Goal: Task Accomplishment & Management: Complete application form

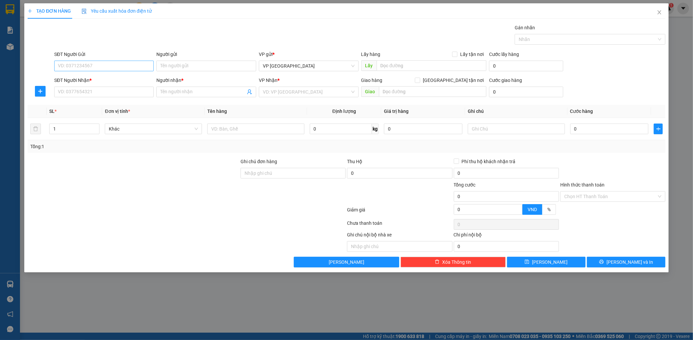
click at [111, 65] on input "SĐT Người Gửi" at bounding box center [104, 66] width 100 height 11
click at [100, 81] on div "0913370220" at bounding box center [104, 79] width 92 height 7
type input "0913370220"
click at [92, 92] on input "SĐT Người Nhận *" at bounding box center [104, 92] width 100 height 11
click at [102, 101] on div "0972683079 - kt" at bounding box center [104, 105] width 100 height 11
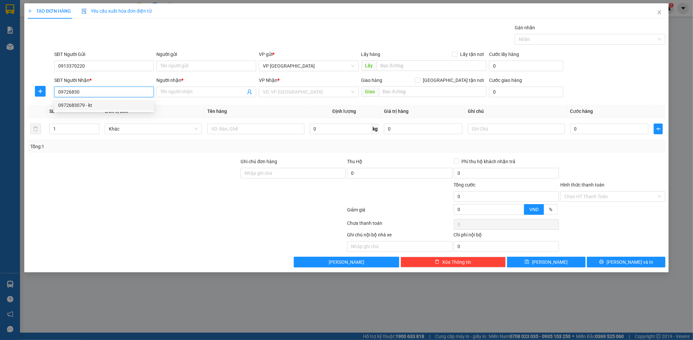
type input "0972683079"
type input "kt"
type input "mường thanh"
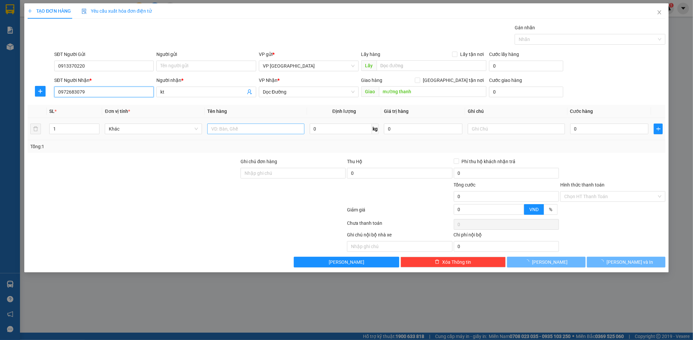
type input "0972683079"
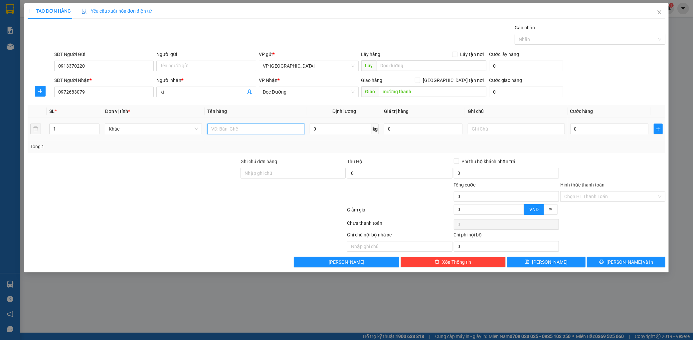
click at [240, 124] on input "text" at bounding box center [255, 128] width 97 height 11
type input "5 kiện cá"
click at [621, 128] on input "0" at bounding box center [609, 128] width 79 height 11
type input "005"
type input "5"
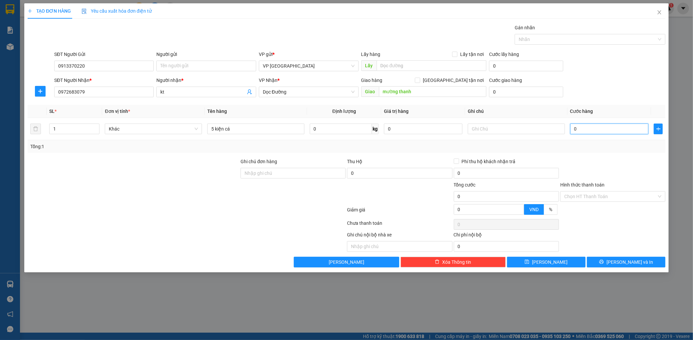
type input "5"
type input "00"
type input "0"
type input "002"
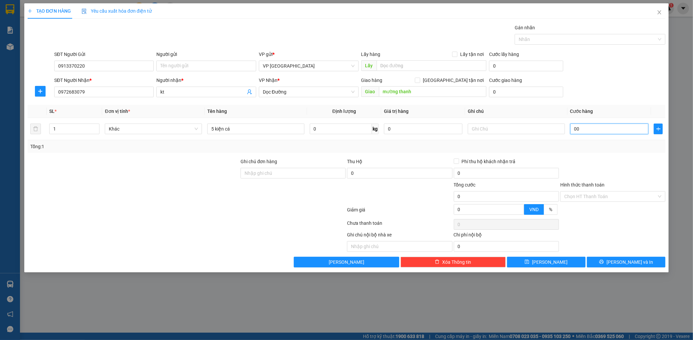
type input "2"
type input "0.025"
type input "25"
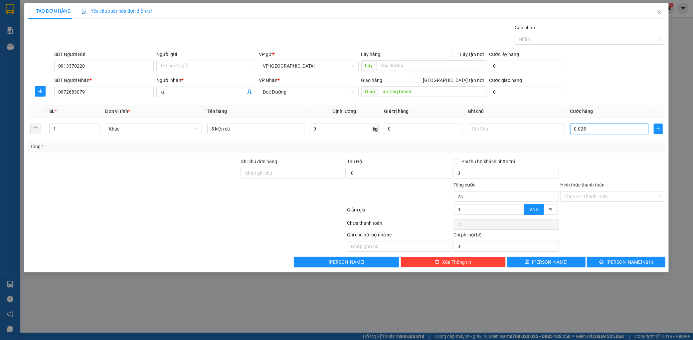
type input "002"
type input "2"
type input "00"
type input "0"
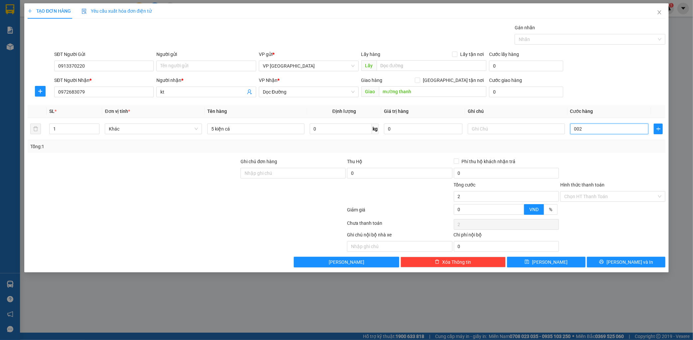
type input "0"
type input "003"
type input "3"
type input "0.030"
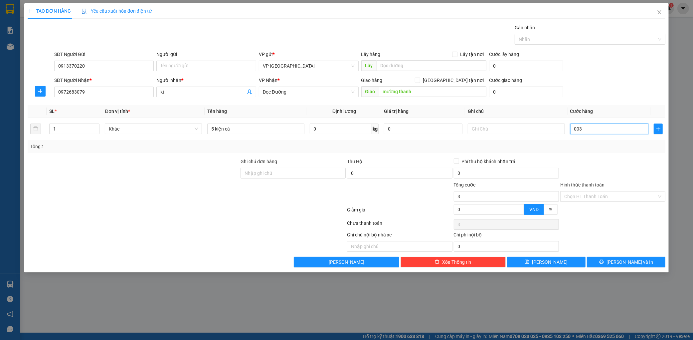
type input "30"
type input "00.300"
type input "300"
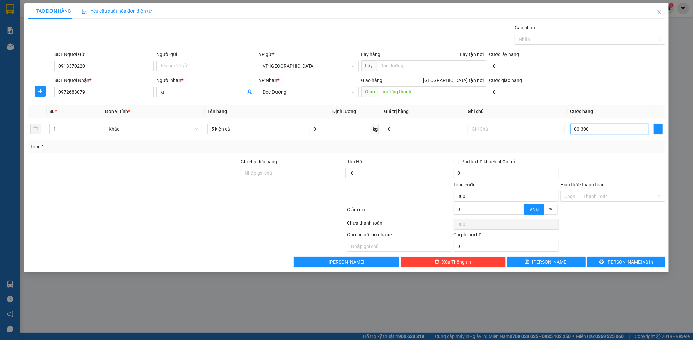
type input "0.003.000"
type input "3.000"
type input "000.030.000"
type input "30.000"
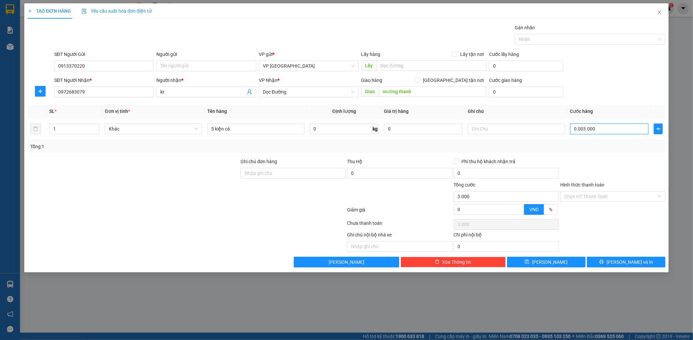
type input "30.000"
type input "00.000.300.000"
type input "300.000"
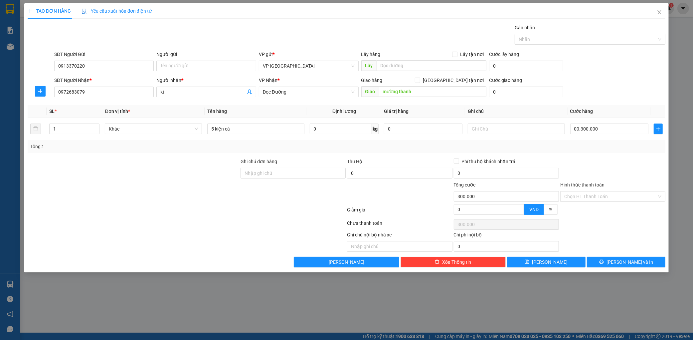
type input "300.000"
click at [602, 74] on div "SĐT Người Gửi 0913370220 Người gửi Tên người gửi VP gửi * VP Mỹ Đình Lấy hàng L…" at bounding box center [360, 62] width 614 height 23
click at [629, 258] on button "Lưu và In" at bounding box center [626, 262] width 79 height 11
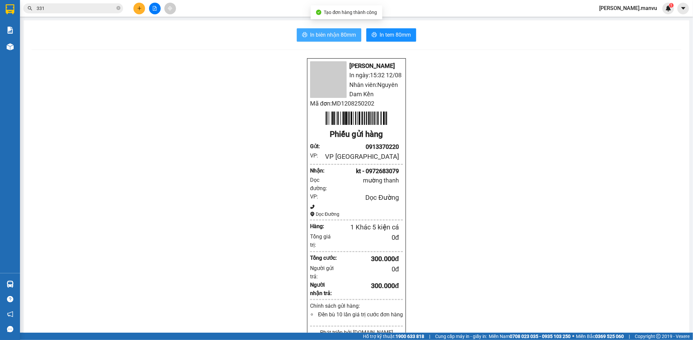
click at [331, 30] on button "In biên nhận 80mm" at bounding box center [329, 34] width 65 height 13
click at [140, 8] on icon "plus" at bounding box center [139, 8] width 4 height 0
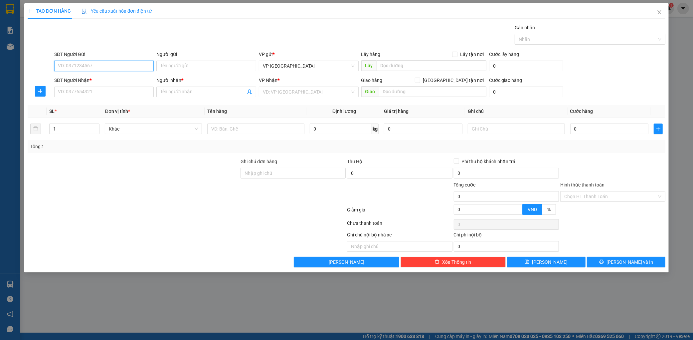
click at [108, 67] on input "SĐT Người Gửi" at bounding box center [104, 66] width 100 height 11
click at [104, 76] on div "0973348894 - anh tu" at bounding box center [104, 79] width 92 height 7
type input "0973348894"
type input "anh tu"
type input "0973348894"
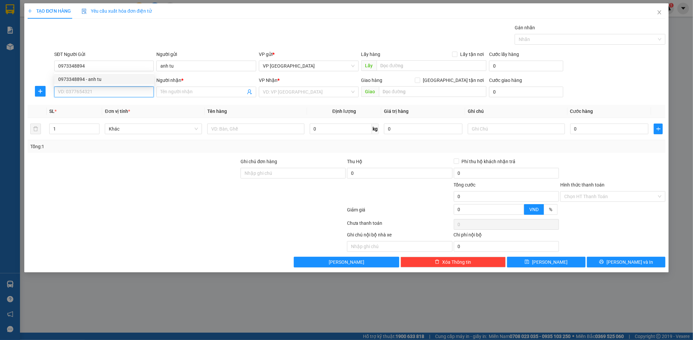
click at [104, 96] on input "SĐT Người Nhận *" at bounding box center [104, 92] width 100 height 11
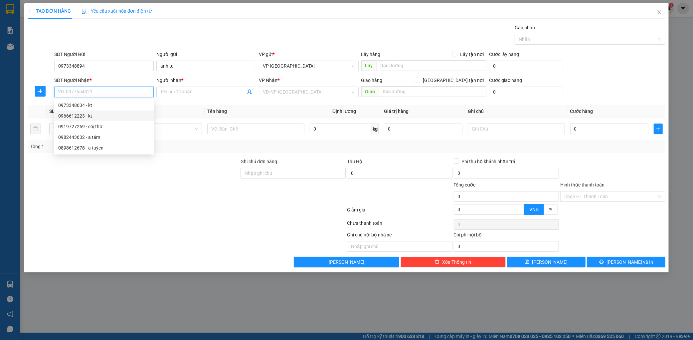
click at [102, 115] on div "0966612223 - kt" at bounding box center [104, 115] width 92 height 7
type input "0966612223"
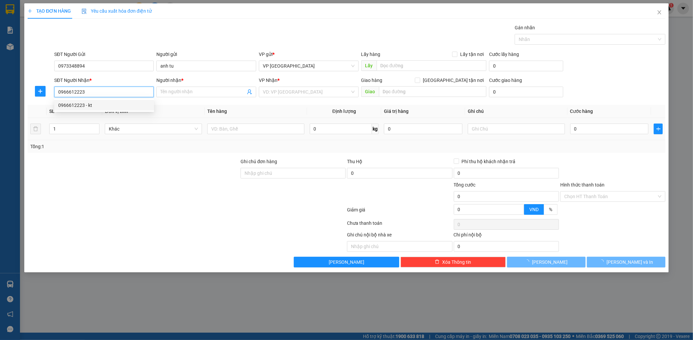
type input "kt"
type input "ka"
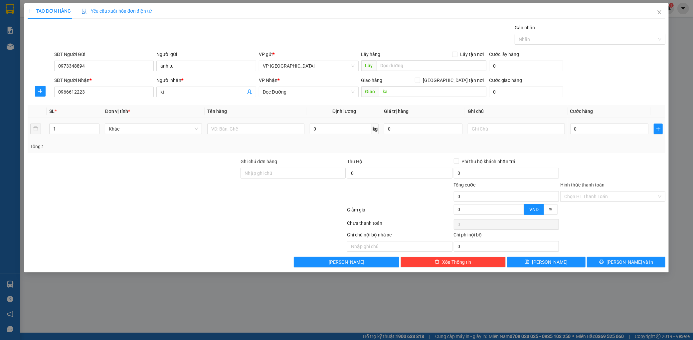
click at [214, 134] on div at bounding box center [255, 128] width 97 height 13
click at [223, 130] on input "text" at bounding box center [255, 128] width 97 height 11
click at [234, 123] on input "text" at bounding box center [255, 128] width 97 height 11
click at [280, 95] on span "Dọc Đường" at bounding box center [309, 92] width 92 height 10
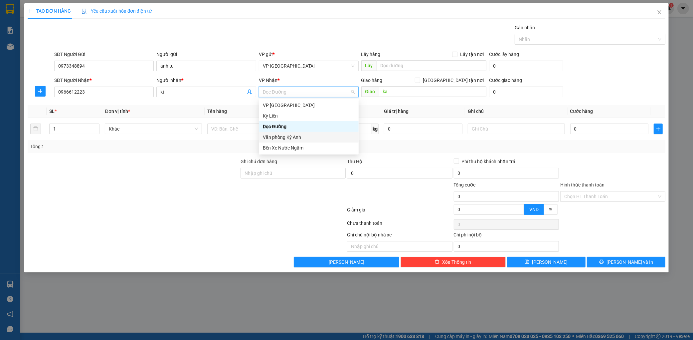
click at [285, 140] on div "Văn phòng Kỳ Anh" at bounding box center [309, 136] width 92 height 7
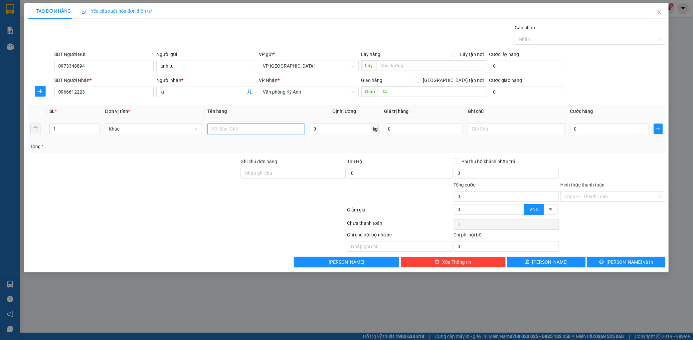
click at [251, 127] on input "text" at bounding box center [255, 128] width 97 height 11
type input "1 thùng"
click at [581, 126] on input "0" at bounding box center [609, 128] width 79 height 11
type input "001"
type input "1"
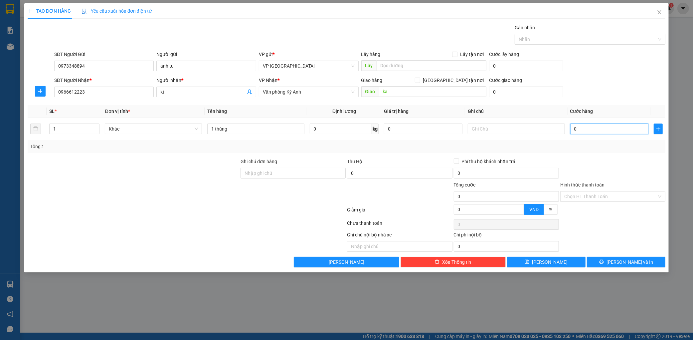
type input "1"
type input "0.010"
type input "10"
type input "00.100"
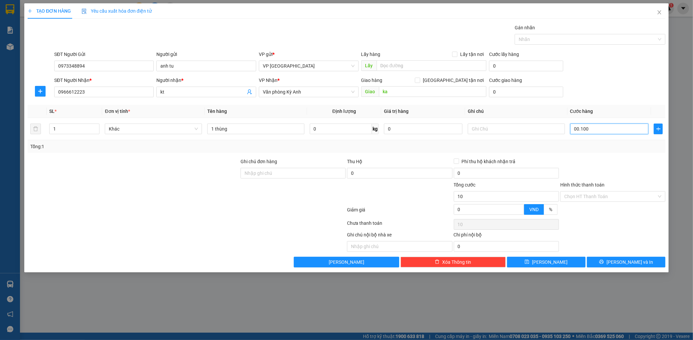
type input "100"
type input "0.001.000"
type input "1.000"
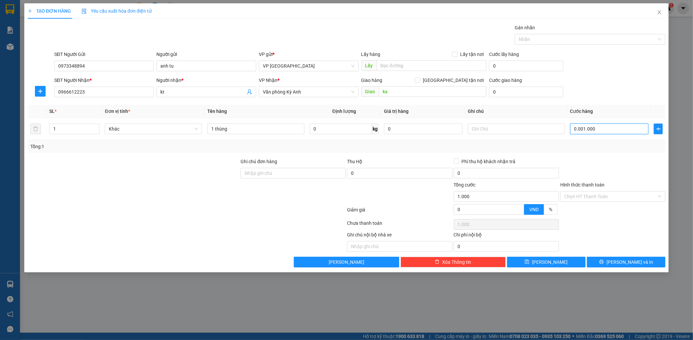
type input "000.010.000"
type input "10.000"
type input "00.000.100.000"
type input "100.000"
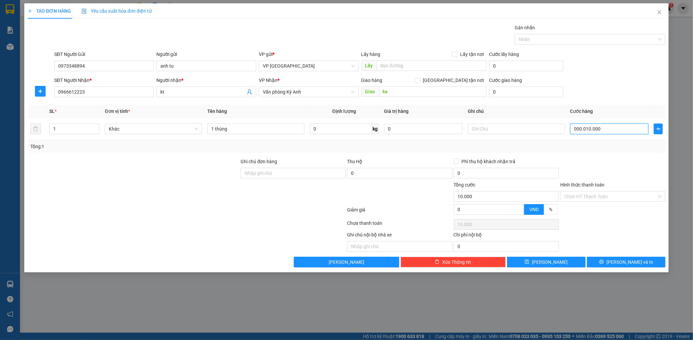
type input "100.000"
click at [630, 263] on span "Lưu và In" at bounding box center [630, 261] width 47 height 7
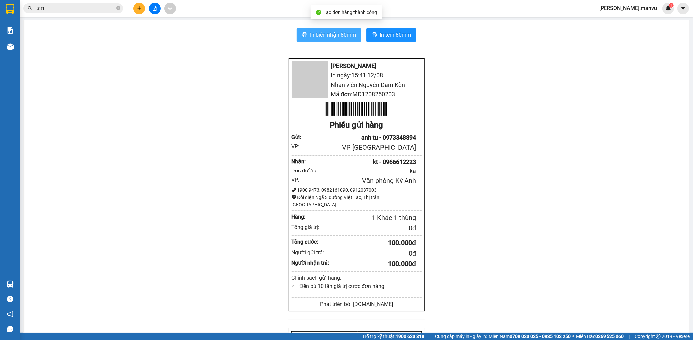
click at [341, 30] on button "In biên nhận 80mm" at bounding box center [329, 34] width 65 height 13
drag, startPoint x: 395, startPoint y: 33, endPoint x: 424, endPoint y: 53, distance: 35.2
click at [395, 37] on span "In tem 80mm" at bounding box center [395, 35] width 31 height 8
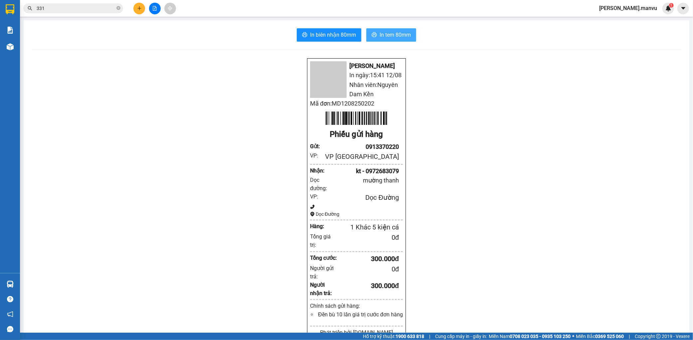
click at [402, 37] on span "In tem 80mm" at bounding box center [395, 35] width 31 height 8
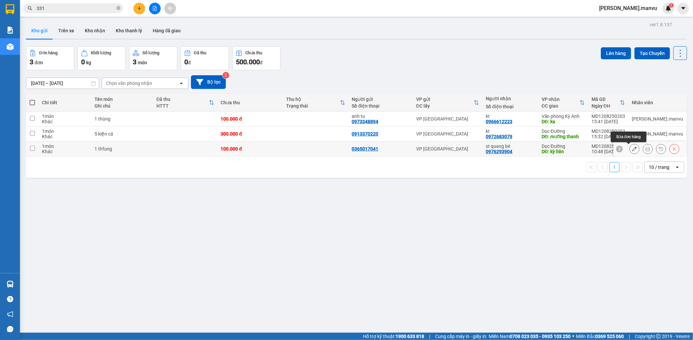
click at [630, 151] on button at bounding box center [634, 149] width 9 height 12
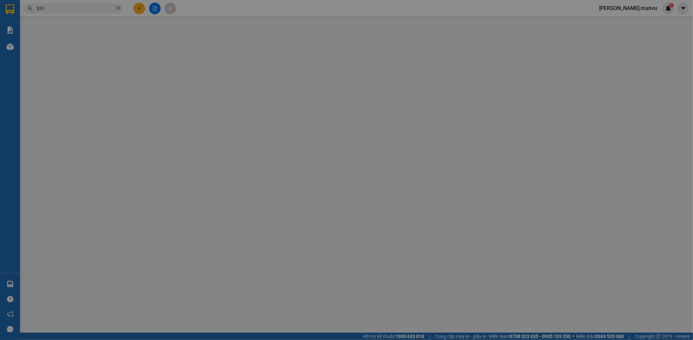
type input "0365017041"
type input "0976293904"
type input "st quang bé"
type input "kỳ liên"
type input "100.000"
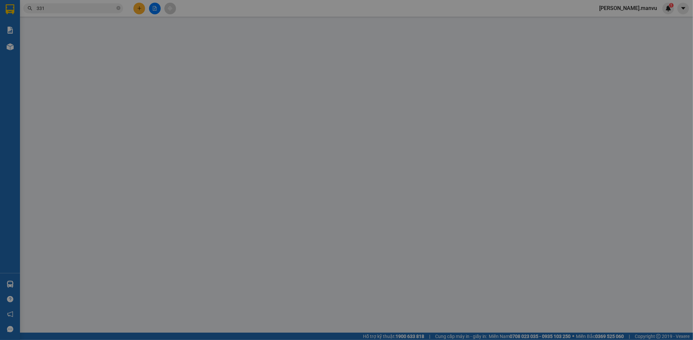
type input "100.000"
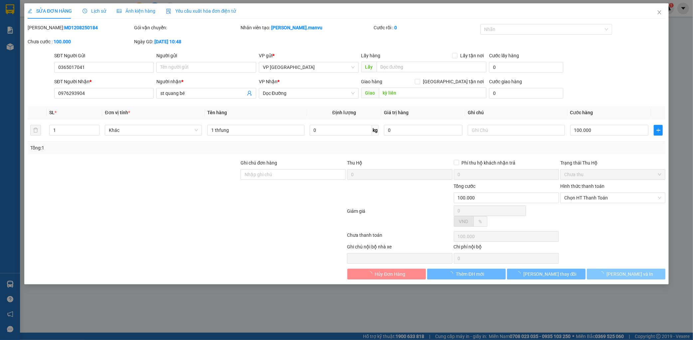
click at [630, 270] on span "Lưu và In" at bounding box center [630, 273] width 47 height 7
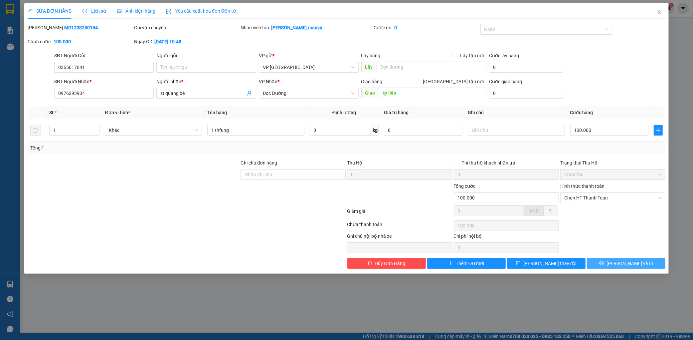
click at [633, 263] on span "Lưu và In" at bounding box center [630, 263] width 47 height 7
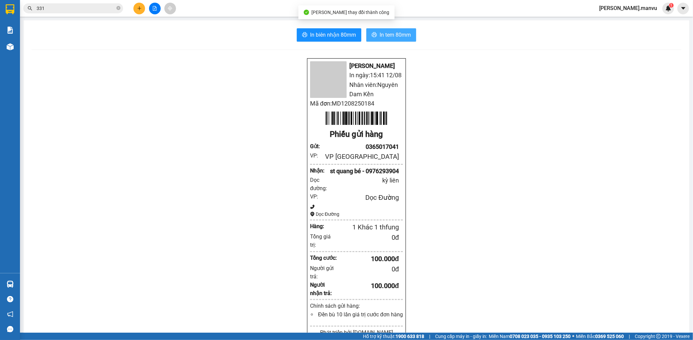
click at [390, 29] on button "In tem 80mm" at bounding box center [391, 34] width 50 height 13
click at [134, 9] on button at bounding box center [139, 9] width 12 height 12
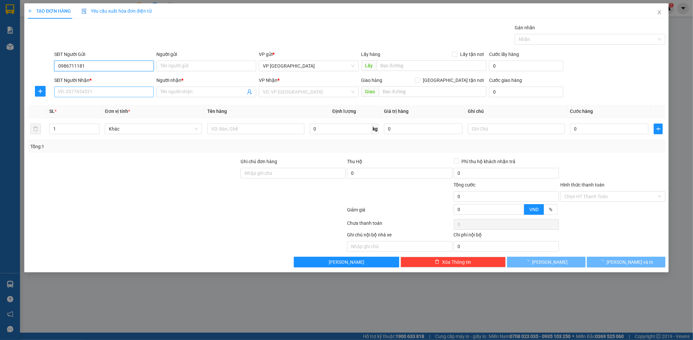
type input "0986711181"
click at [93, 94] on input "SĐT Người Nhận *" at bounding box center [104, 92] width 100 height 11
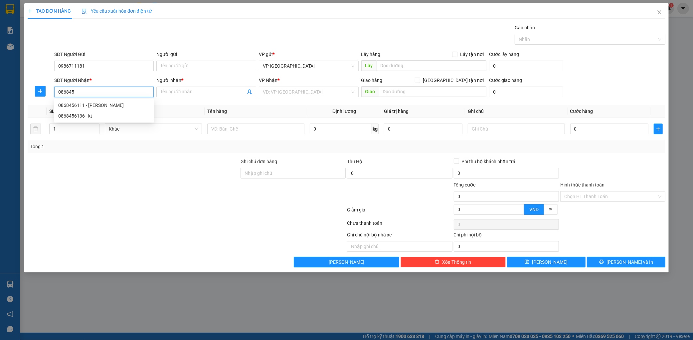
click at [127, 104] on div "0868456111 - thanh nguyệt" at bounding box center [104, 104] width 92 height 7
type input "0868456111"
type input "thanh nguyệt"
type input "0868456111"
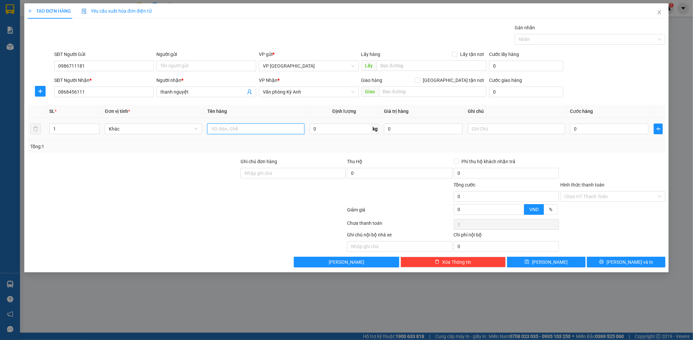
click at [263, 134] on input "text" at bounding box center [255, 128] width 97 height 11
type input "1 hộp"
click at [596, 130] on input "0" at bounding box center [609, 128] width 79 height 11
type input "005"
type input "5"
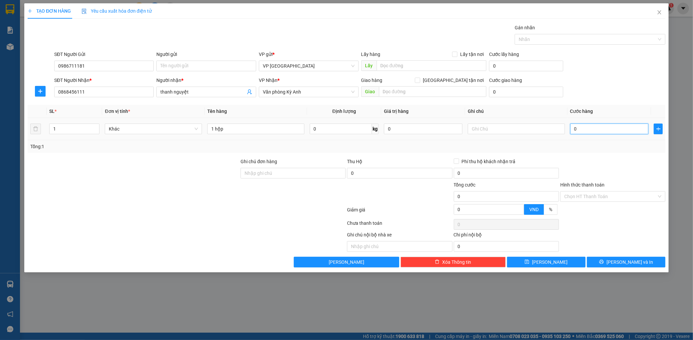
type input "5"
type input "0.050"
type input "50"
type input "00.500"
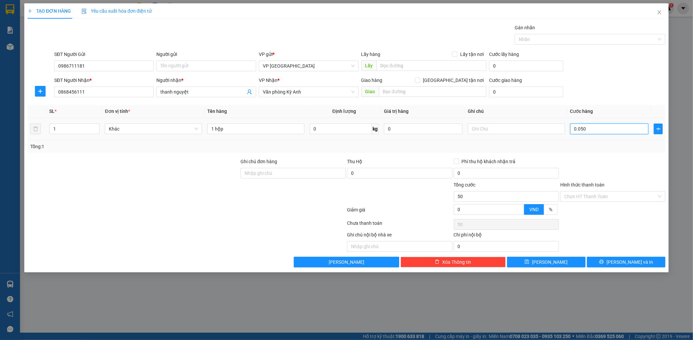
type input "500"
type input "0.005.000"
type input "5.000"
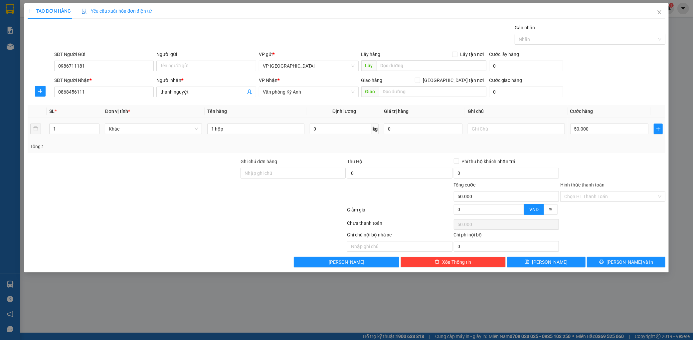
click at [597, 116] on table "SL * Đơn vị tính * Tên hàng Định lượng Giá trị hàng Ghi chú Cước hàng 1 Khác 1 …" at bounding box center [347, 122] width 638 height 35
click at [630, 257] on div "Transit Pickup Surcharge Ids Transit Deliver Surcharge Ids Transit Deliver Surc…" at bounding box center [347, 145] width 638 height 243
click at [641, 268] on div "TẠO ĐƠN HÀNG Yêu cầu xuất hóa đơn điện tử Transit Pickup Surcharge Ids Transit …" at bounding box center [346, 137] width 644 height 269
click at [634, 262] on span "Lưu và In" at bounding box center [630, 261] width 47 height 7
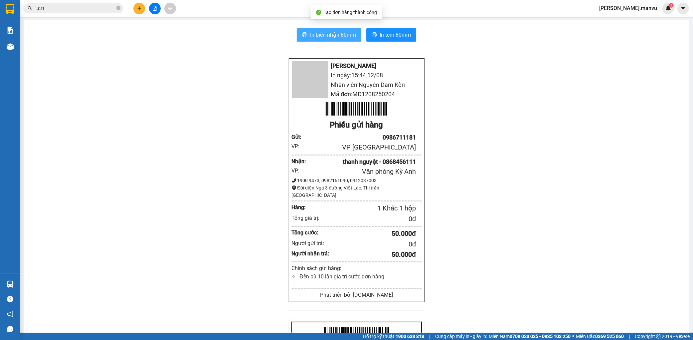
click at [297, 33] on button "In biên nhận 80mm" at bounding box center [329, 34] width 65 height 13
click at [141, 7] on icon "plus" at bounding box center [139, 8] width 5 height 5
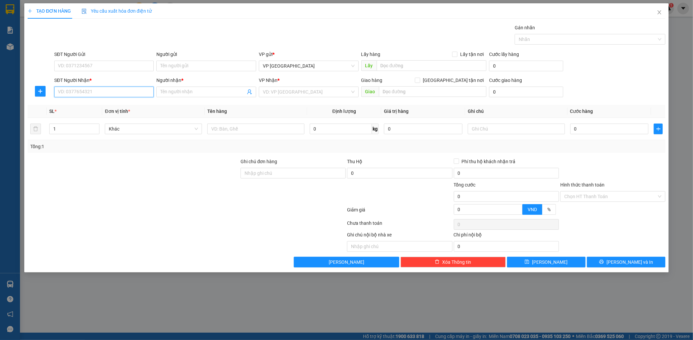
click at [121, 94] on input "SĐT Người Nhận *" at bounding box center [104, 92] width 100 height 11
click at [126, 64] on input "SĐT Người Gửi" at bounding box center [104, 66] width 100 height 11
click at [125, 90] on input "SĐT Người Nhận *" at bounding box center [104, 92] width 100 height 11
click at [105, 67] on input "SĐT Người Gửi" at bounding box center [104, 66] width 100 height 11
type input "0931725658"
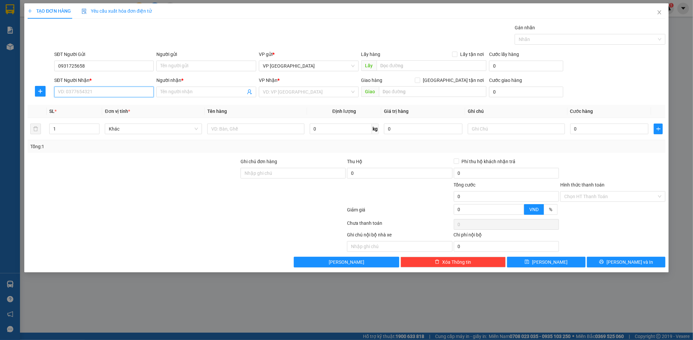
click at [102, 96] on input "SĐT Người Nhận *" at bounding box center [104, 92] width 100 height 11
type input "0835599938"
click at [228, 89] on input "Người nhận *" at bounding box center [202, 91] width 85 height 7
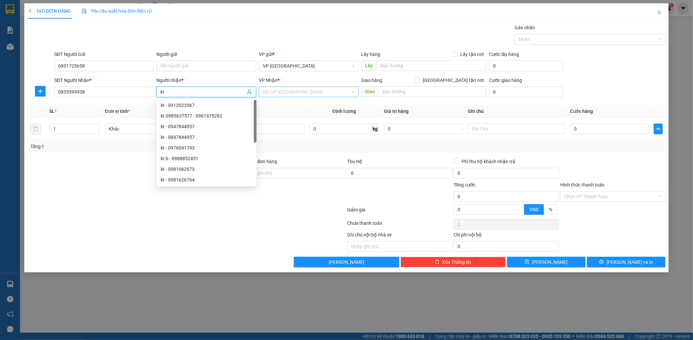
type input "kt"
drag, startPoint x: 318, startPoint y: 95, endPoint x: 277, endPoint y: 124, distance: 50.0
click at [318, 95] on input "search" at bounding box center [306, 92] width 87 height 10
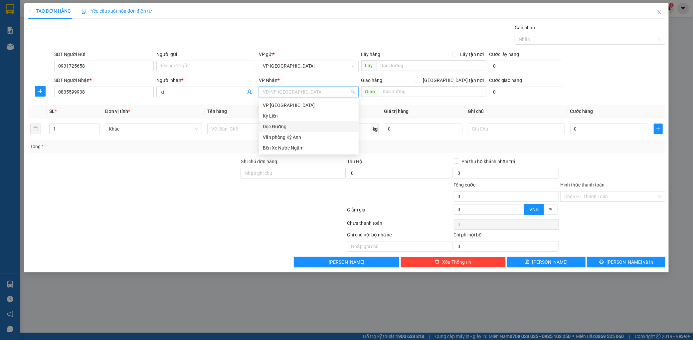
click at [275, 126] on div "Dọc Đường" at bounding box center [309, 126] width 92 height 7
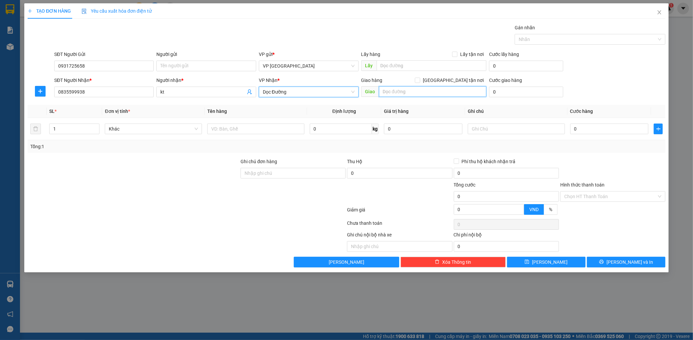
click at [414, 91] on input "text" at bounding box center [432, 91] width 107 height 11
type input "hồng lĩnh"
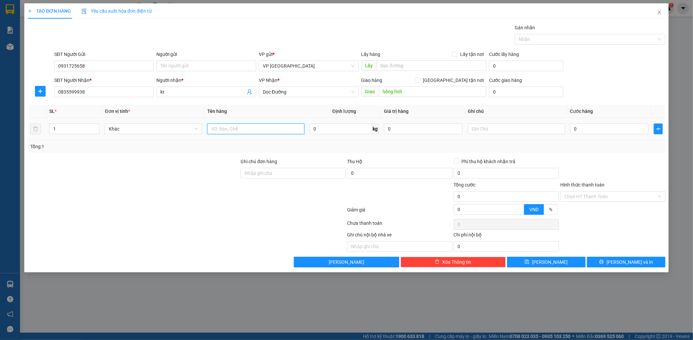
click at [255, 128] on input "text" at bounding box center [255, 128] width 97 height 11
type input "1 thanh nhôm"
click at [600, 138] on td "0" at bounding box center [610, 129] width 84 height 22
click at [607, 130] on input "0" at bounding box center [609, 128] width 79 height 11
click at [296, 171] on input "Ghi chú đơn hàng" at bounding box center [293, 173] width 105 height 11
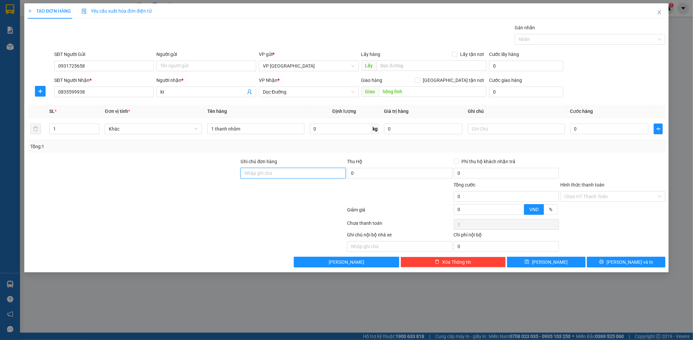
type input "hư ko đền"
click at [306, 173] on input "hư ko đền" at bounding box center [293, 173] width 105 height 11
click at [428, 147] on div "Tổng: 1" at bounding box center [346, 146] width 632 height 7
drag, startPoint x: 574, startPoint y: 121, endPoint x: 590, endPoint y: 122, distance: 16.3
click at [576, 121] on td "0" at bounding box center [610, 129] width 84 height 22
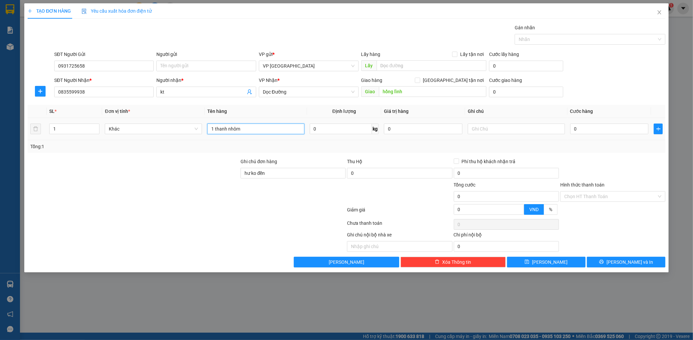
click at [246, 131] on input "1 thanh nhôm" at bounding box center [255, 128] width 97 height 11
type input "1 thanh nhôm dễ vỡ"
click at [586, 133] on input "0" at bounding box center [609, 128] width 79 height 11
type input "001"
type input "1"
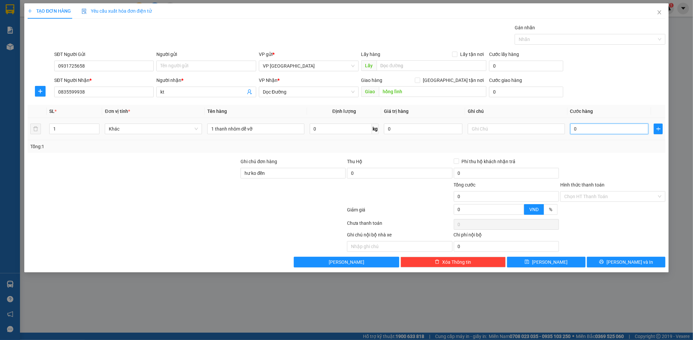
type input "1"
type input "0.010"
type input "10"
type input "00.100"
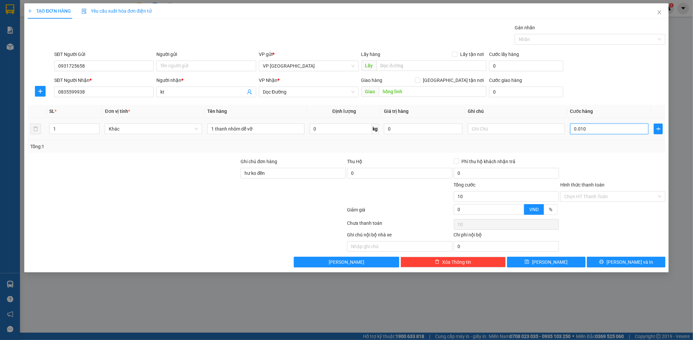
type input "100"
type input "0.001.000"
type input "1.000"
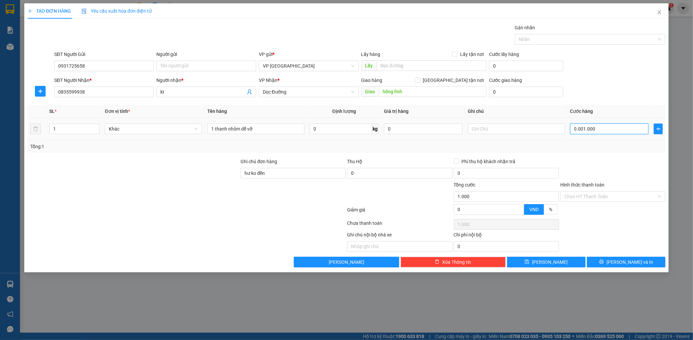
type input "000.010.000"
type input "10.000"
type input "00.000.100.000"
type input "100.000"
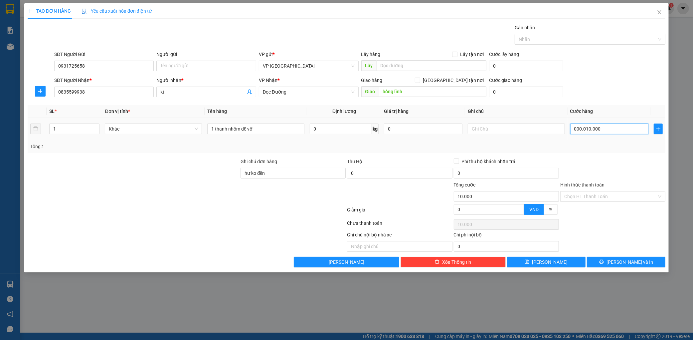
type input "100.000"
type input "0.000.001.000.000"
type input "1.000.000"
type input "00.000.010.100.000"
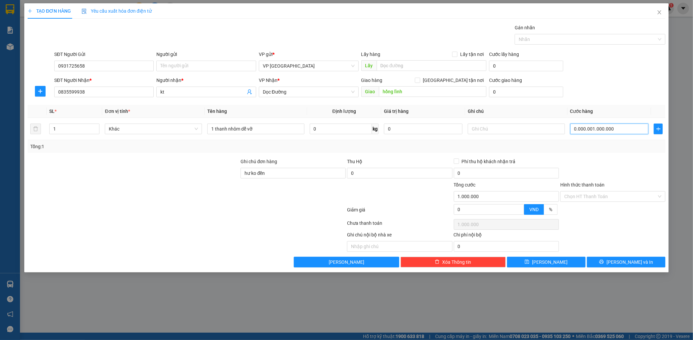
type input "10.100.000"
type input "100.000"
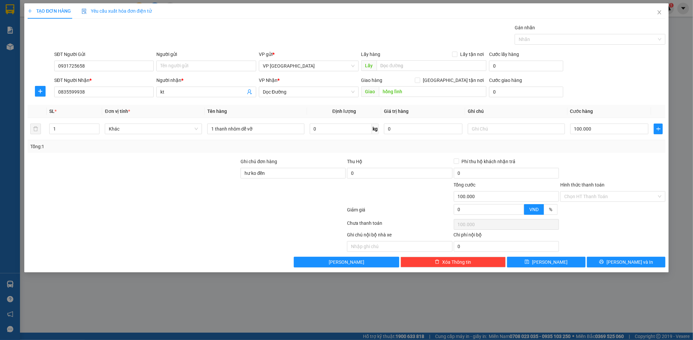
click at [629, 81] on div "SĐT Người Nhận * 0835599938 Người nhận * kt VP Nhận * Dọc Đường Giao hàng Giao …" at bounding box center [360, 88] width 614 height 23
click at [610, 286] on div "TẠO ĐƠN HÀNG Yêu cầu xuất hóa đơn điện tử Transit Pickup Surcharge Ids Transit …" at bounding box center [346, 170] width 693 height 340
click at [622, 268] on div "TẠO ĐƠN HÀNG Yêu cầu xuất hóa đơn điện tử Transit Pickup Surcharge Ids Transit …" at bounding box center [346, 137] width 644 height 269
drag, startPoint x: 624, startPoint y: 264, endPoint x: 624, endPoint y: 261, distance: 3.3
click at [624, 263] on span "Lưu và In" at bounding box center [630, 261] width 47 height 7
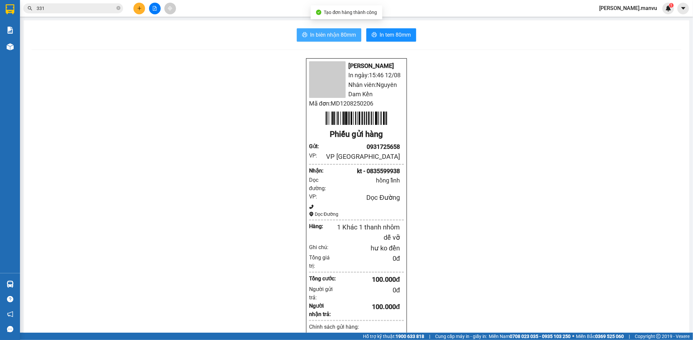
click at [330, 39] on button "In biên nhận 80mm" at bounding box center [329, 34] width 65 height 13
click at [387, 30] on button "In tem 80mm" at bounding box center [391, 34] width 50 height 13
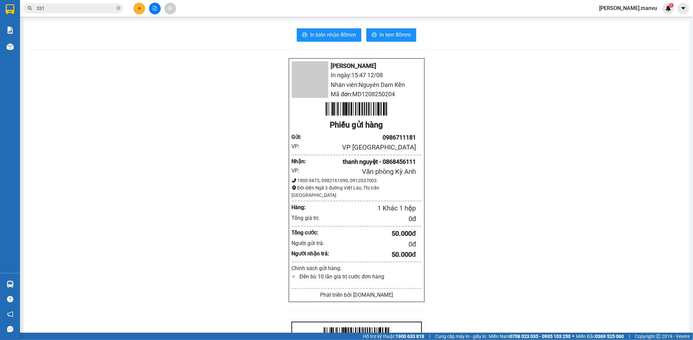
click at [393, 45] on div "In biên nhận 80mm In tem 80mm Mận Vũ In ngày: 15:47 12/08 Nhân viên: Nguyên Dam…" at bounding box center [357, 248] width 666 height 457
click at [398, 35] on span "In tem 80mm" at bounding box center [395, 35] width 31 height 8
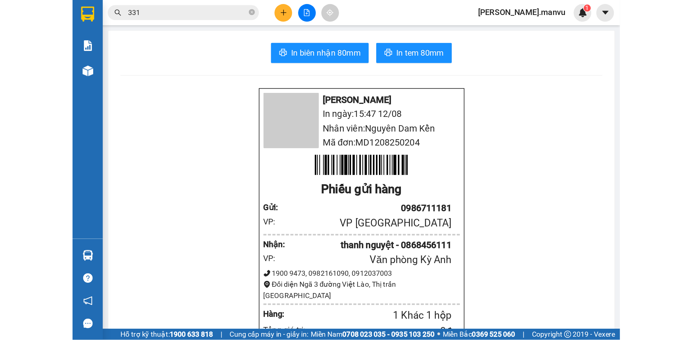
scroll to position [38, 0]
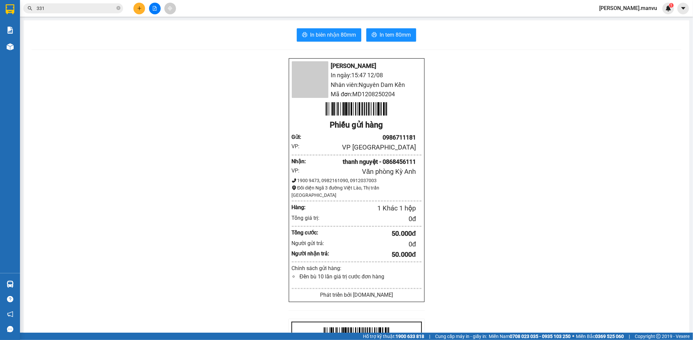
drag, startPoint x: 137, startPoint y: 16, endPoint x: 140, endPoint y: 8, distance: 8.2
click at [137, 13] on div "Kết quả tìm kiếm ( 3 ) Bộ lọc Gửi 3 ngày gần nhất Mã ĐH Trạng thái Món hàng Thu…" at bounding box center [346, 8] width 693 height 17
click at [140, 8] on icon "plus" at bounding box center [139, 8] width 4 height 0
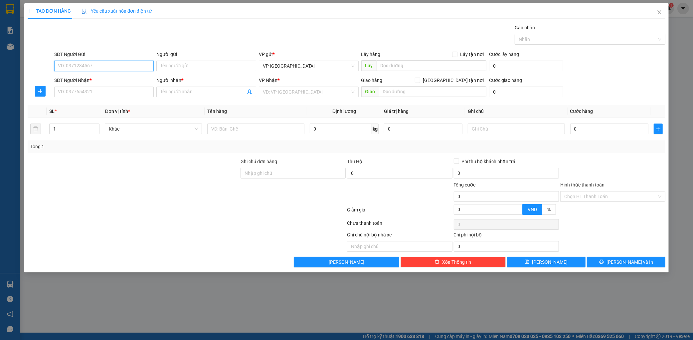
click at [76, 69] on input "SĐT Người Gửi" at bounding box center [104, 66] width 100 height 11
type input "0367374586"
click at [88, 98] on div "SĐT Người Nhận * VD: 0377654321" at bounding box center [104, 88] width 100 height 23
click at [94, 94] on input "SĐT Người Nhận *" at bounding box center [104, 92] width 100 height 11
type input "0374563532"
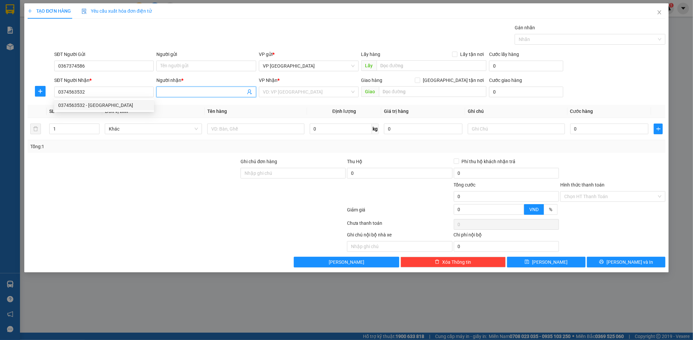
click at [177, 90] on input "Người nhận *" at bounding box center [202, 91] width 85 height 7
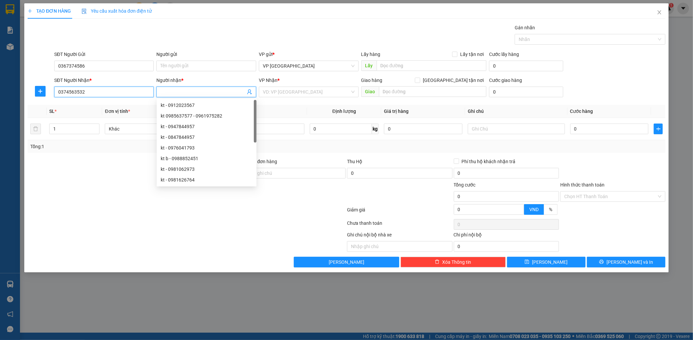
click at [108, 94] on input "0374563532" at bounding box center [104, 92] width 100 height 11
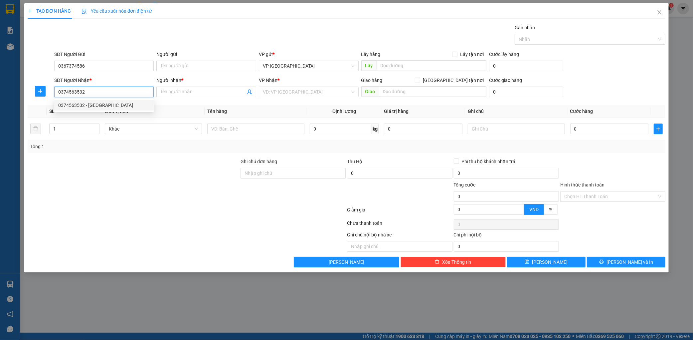
click at [99, 103] on div "0374563532 - ninh xuyên" at bounding box center [104, 104] width 92 height 7
type input "ninh xuyên"
type input "cẩm xuyên"
click at [320, 93] on span "Văn phòng Kỳ Anh" at bounding box center [309, 92] width 92 height 10
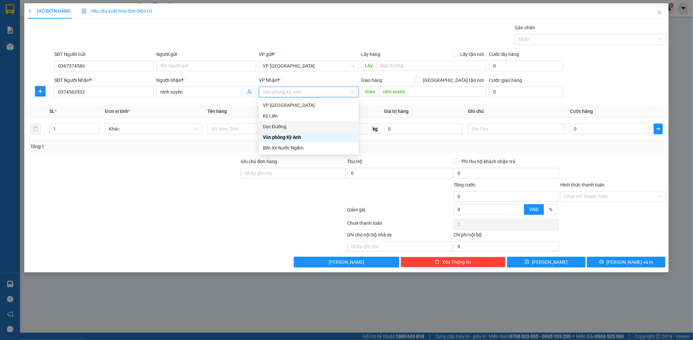
click at [281, 130] on div "Dọc Đường" at bounding box center [309, 126] width 100 height 11
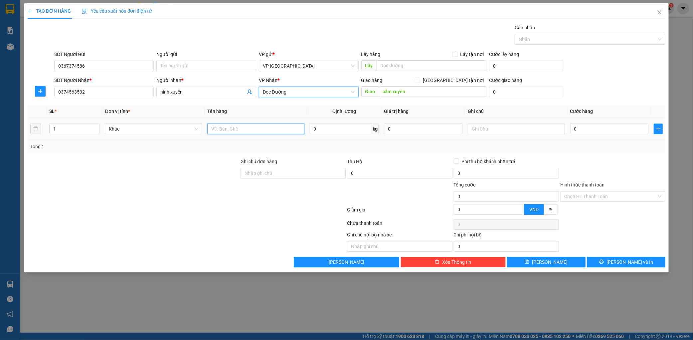
click at [225, 125] on input "text" at bounding box center [255, 128] width 97 height 11
click at [423, 85] on div "Giao hàng Giao tận nơi" at bounding box center [423, 82] width 125 height 10
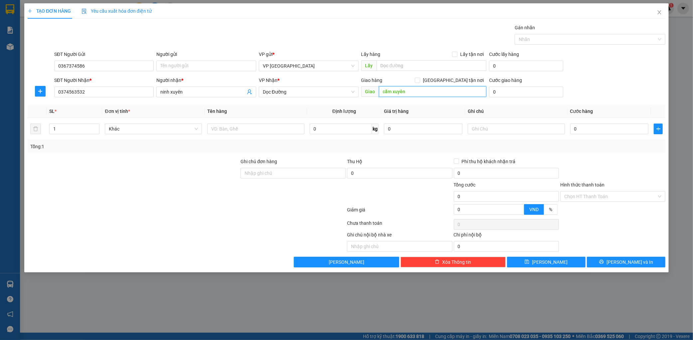
click at [415, 94] on input "cẩm xuyên" at bounding box center [432, 91] width 107 height 11
click at [188, 93] on input "ninh xuyên" at bounding box center [202, 91] width 85 height 7
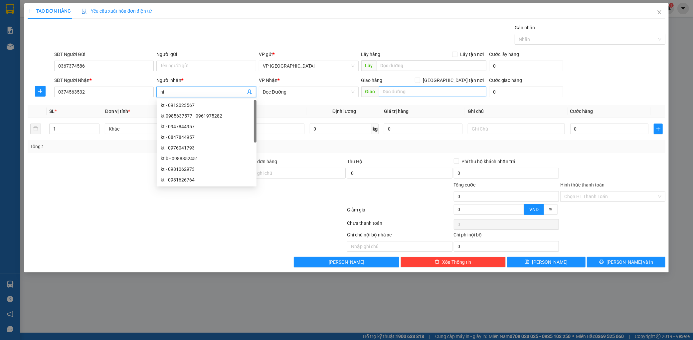
type input "n"
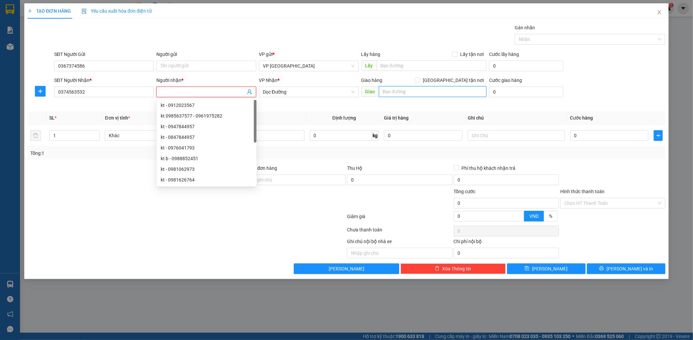
click at [412, 89] on input "text" at bounding box center [432, 91] width 107 height 11
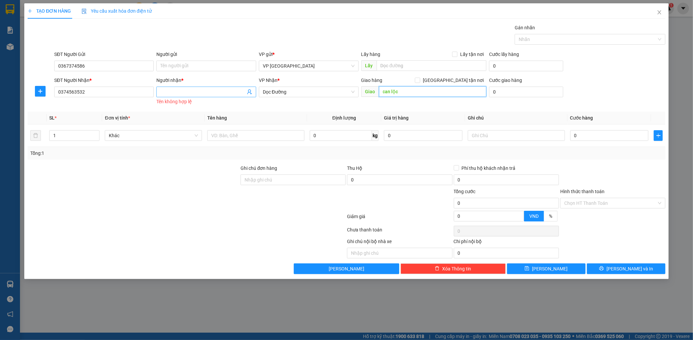
type input "can lộc"
click at [198, 92] on input "Người nhận *" at bounding box center [202, 91] width 85 height 7
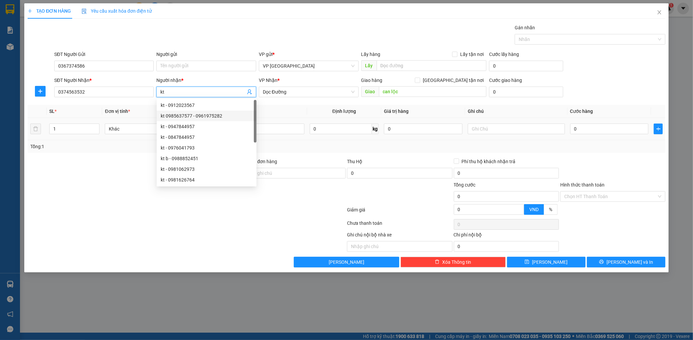
type input "kt"
click at [281, 122] on div at bounding box center [255, 128] width 97 height 13
click at [281, 123] on input "text" at bounding box center [255, 128] width 97 height 11
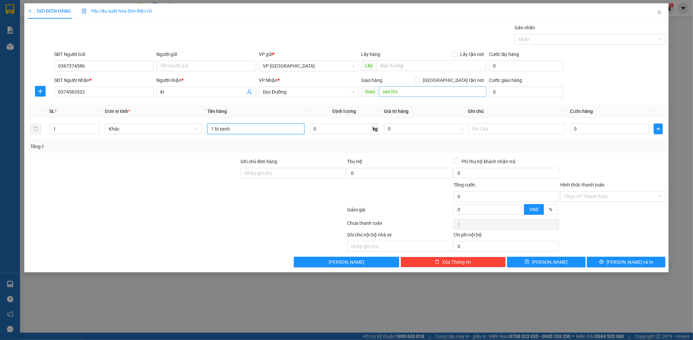
type input "1 bì xanh"
click at [420, 92] on input "can lộc" at bounding box center [432, 91] width 107 height 11
type input "cẩm xuyên"
drag, startPoint x: 575, startPoint y: 123, endPoint x: 579, endPoint y: 124, distance: 4.4
click at [576, 123] on div "0" at bounding box center [609, 128] width 79 height 13
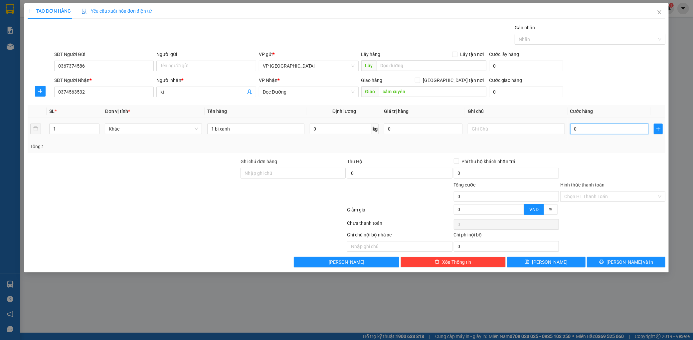
click at [581, 127] on input "0" at bounding box center [609, 128] width 79 height 11
type input "003"
type input "3"
type input "0.030"
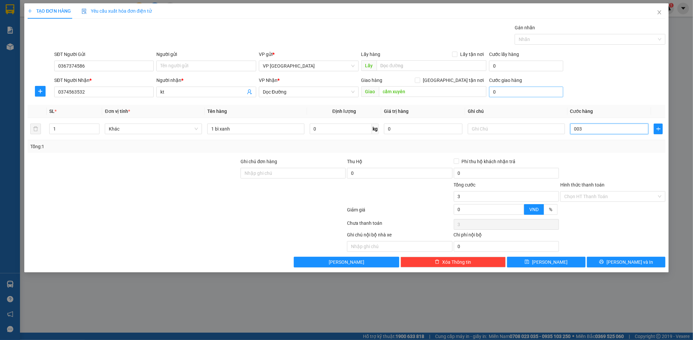
type input "30"
type input "00.300"
type input "300"
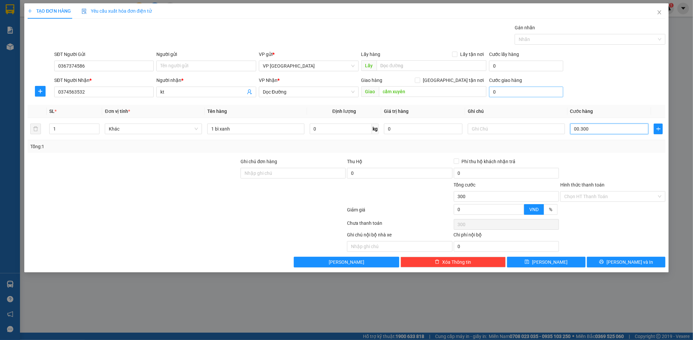
type input "0.003.000"
type input "3.000"
type input "000.030.000"
type input "30.000"
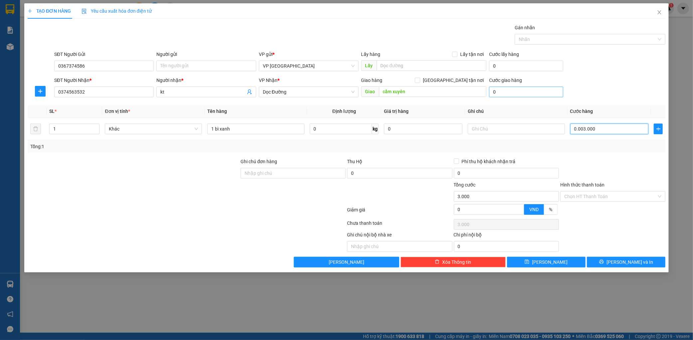
type input "30.000"
type input "00.000.300.000"
type input "300.000"
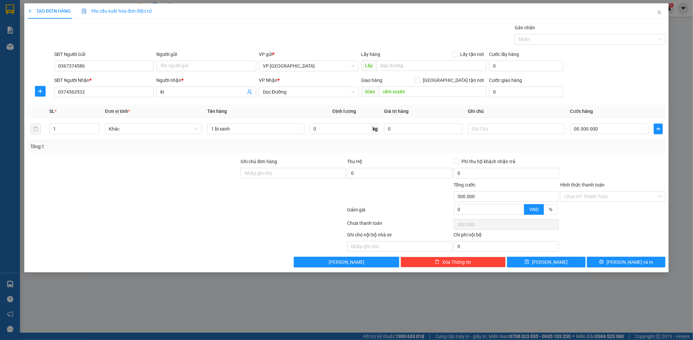
type input "300.000"
click at [611, 90] on div "SĐT Người Nhận * 0374563532 Người nhận * kt VP Nhận * Dọc Đường Giao hàng Giao …" at bounding box center [360, 88] width 614 height 23
click at [626, 257] on div "Transit Pickup Surcharge Ids Transit Deliver Surcharge Ids Transit Deliver Surc…" at bounding box center [347, 145] width 638 height 243
click at [626, 258] on button "Lưu và In" at bounding box center [626, 262] width 79 height 11
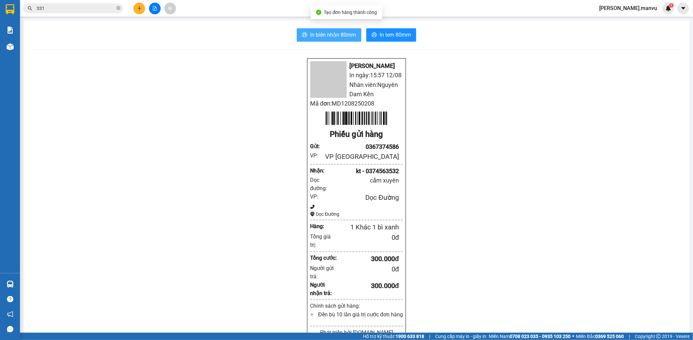
click at [345, 37] on span "In biên nhận 80mm" at bounding box center [333, 35] width 46 height 8
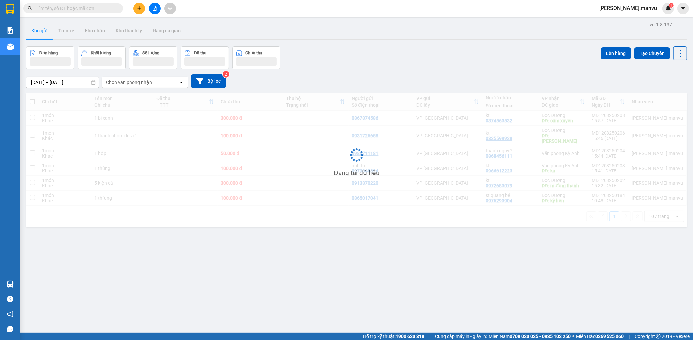
click at [73, 12] on span at bounding box center [73, 8] width 100 height 10
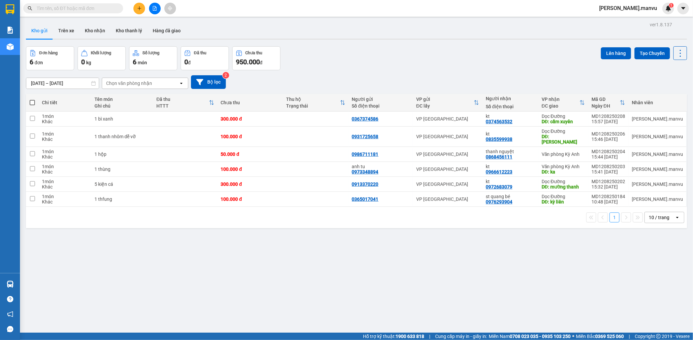
click at [79, 10] on input "text" at bounding box center [76, 8] width 79 height 7
type input "0"
click at [632, 118] on icon at bounding box center [634, 118] width 5 height 5
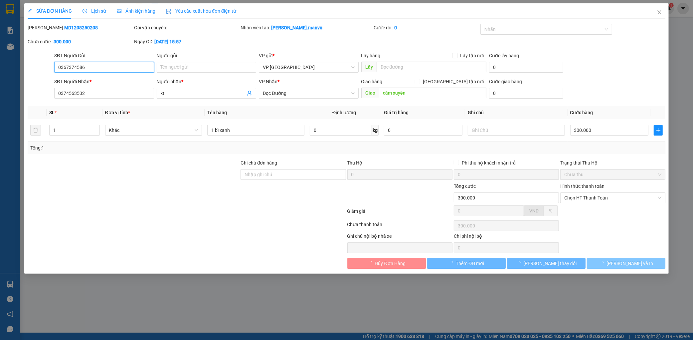
type input "0367374586"
type input "0374563532"
type input "kt"
type input "cẩm xuyên"
type input "300.000"
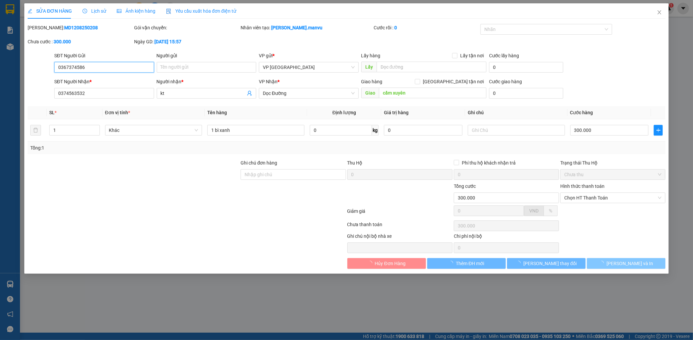
type input "300.000"
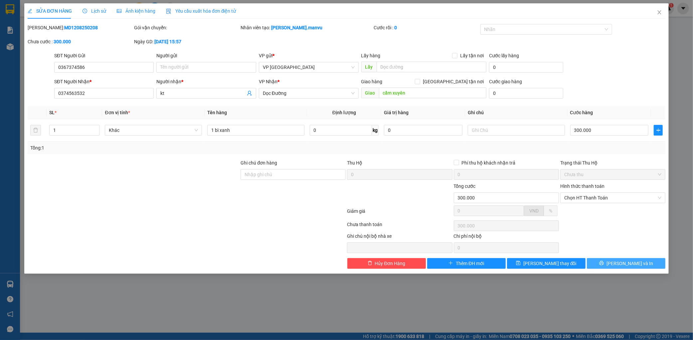
click at [630, 267] on button "[PERSON_NAME] và In" at bounding box center [626, 263] width 79 height 11
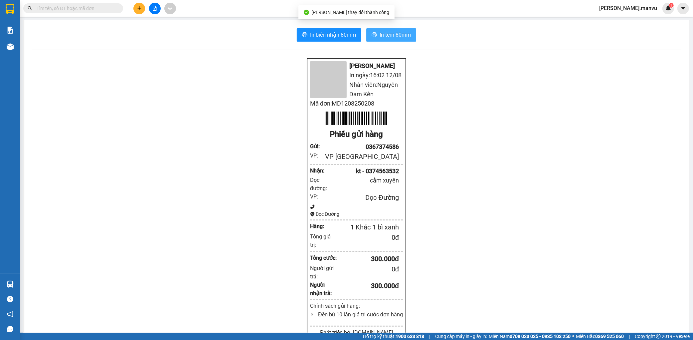
click at [405, 36] on span "In tem 80mm" at bounding box center [395, 35] width 31 height 8
click at [137, 5] on button at bounding box center [139, 9] width 12 height 12
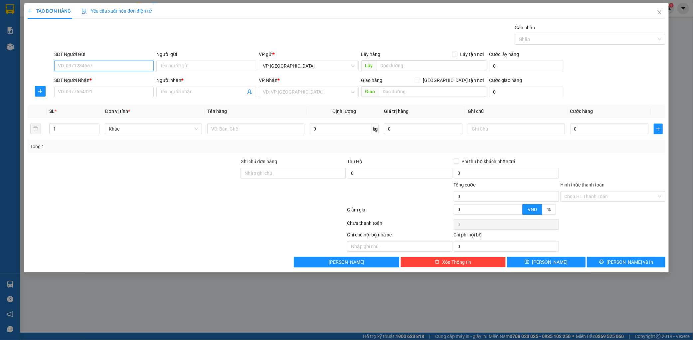
click at [90, 65] on input "SĐT Người Gửi" at bounding box center [104, 66] width 100 height 11
type input "035777165"
click at [81, 91] on input "SĐT Người Nhận *" at bounding box center [104, 92] width 100 height 11
type input "0972965160"
click at [118, 96] on input "0972965160" at bounding box center [104, 92] width 100 height 11
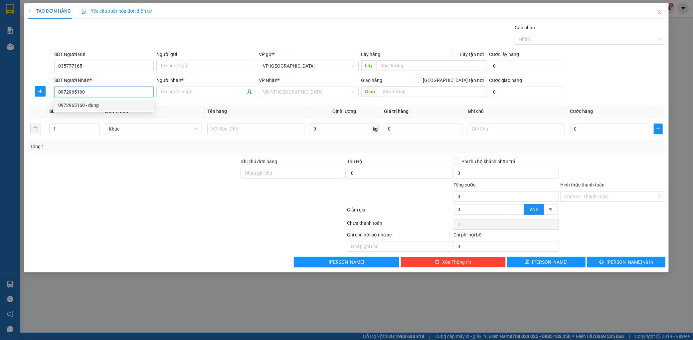
click at [110, 102] on div "0972965160 - dung" at bounding box center [104, 104] width 92 height 7
type input "dung"
type input "ngã 3 cảng ks mường thanh"
type input "0972965160"
click at [270, 121] on td at bounding box center [256, 129] width 102 height 22
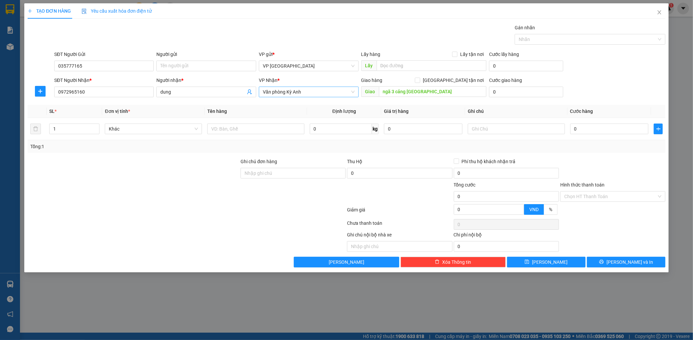
click at [299, 95] on span "Văn phòng Kỳ Anh" at bounding box center [309, 92] width 92 height 10
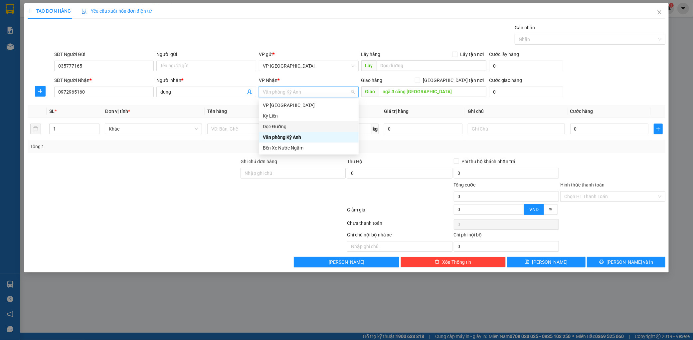
click at [284, 127] on div "Dọc Đường" at bounding box center [309, 126] width 92 height 7
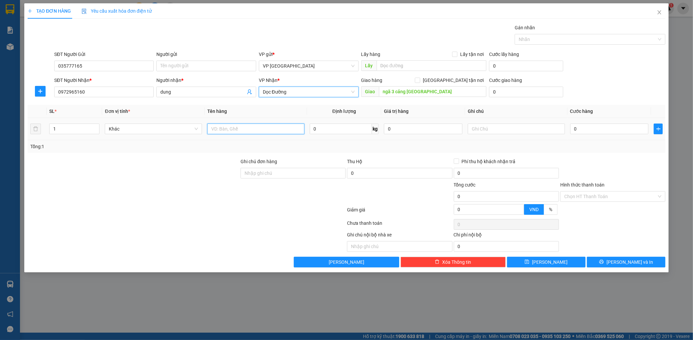
click at [255, 128] on input "text" at bounding box center [255, 128] width 97 height 11
type input "1 hs"
click at [588, 134] on div "0" at bounding box center [609, 128] width 79 height 13
click at [589, 132] on input "0" at bounding box center [609, 128] width 79 height 11
type input "005"
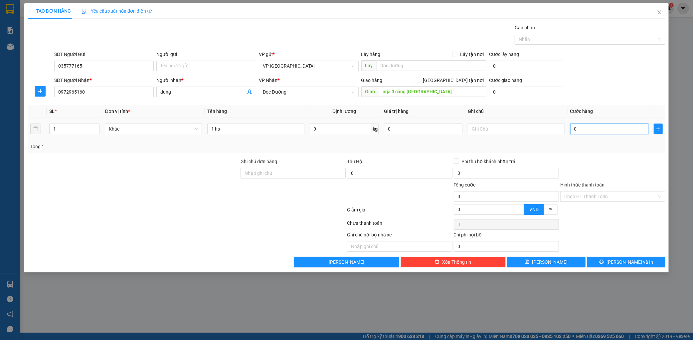
type input "5"
type input "0.050"
type input "50"
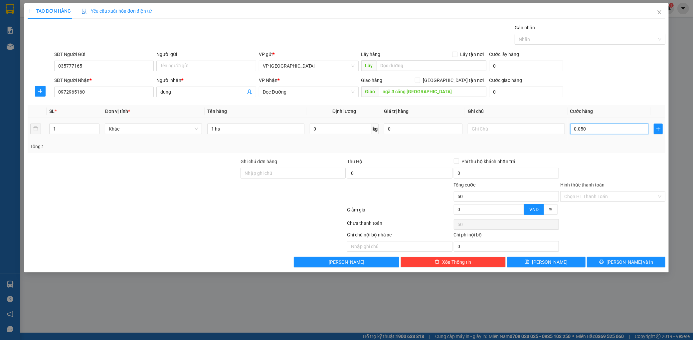
type input "00.500"
type input "500"
type input "0.005.000"
type input "5.000"
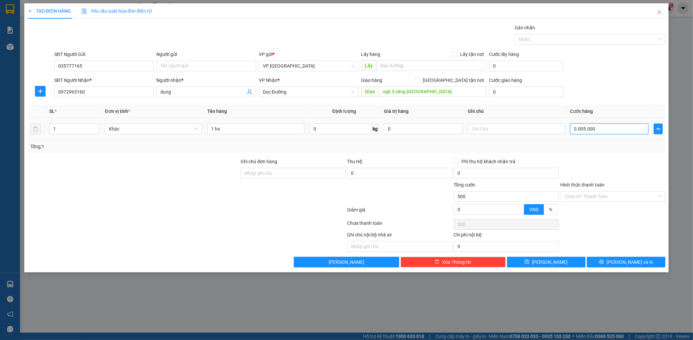
type input "5.000"
type input "000.050.000"
type input "50.000"
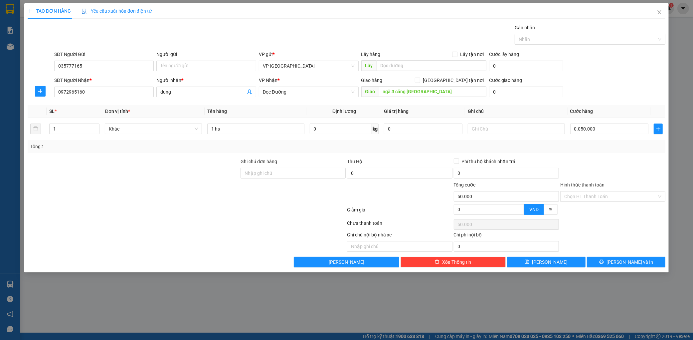
type input "50.000"
click at [639, 268] on div "TẠO ĐƠN HÀNG Yêu cầu xuất hóa đơn điện tử Transit Pickup Surcharge Ids Transit …" at bounding box center [346, 137] width 644 height 269
click at [639, 260] on span "Lưu và In" at bounding box center [630, 261] width 47 height 7
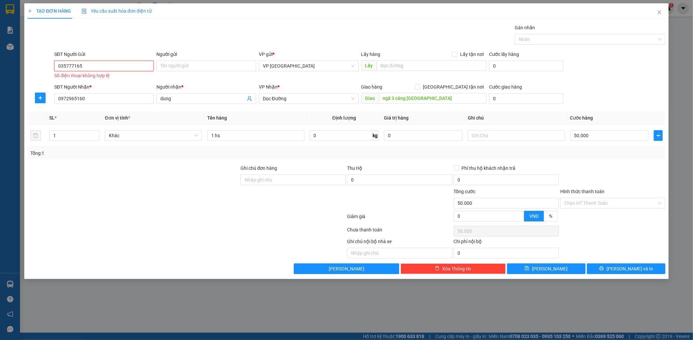
click at [129, 67] on input "035777165" at bounding box center [104, 66] width 100 height 11
click at [66, 65] on input "035777165" at bounding box center [104, 66] width 100 height 11
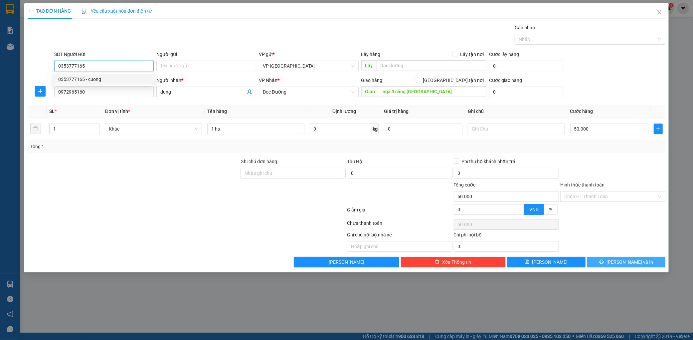
type input "0353777165"
click at [620, 260] on button "Lưu và In" at bounding box center [626, 262] width 79 height 11
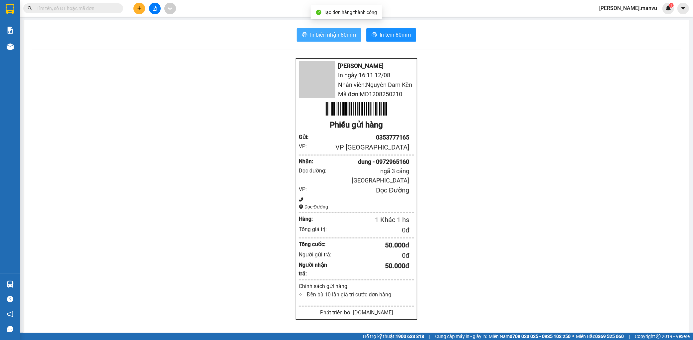
click at [329, 38] on span "In biên nhận 80mm" at bounding box center [333, 35] width 46 height 8
click at [391, 35] on span "In tem 80mm" at bounding box center [395, 35] width 31 height 8
click at [137, 5] on button at bounding box center [139, 9] width 12 height 12
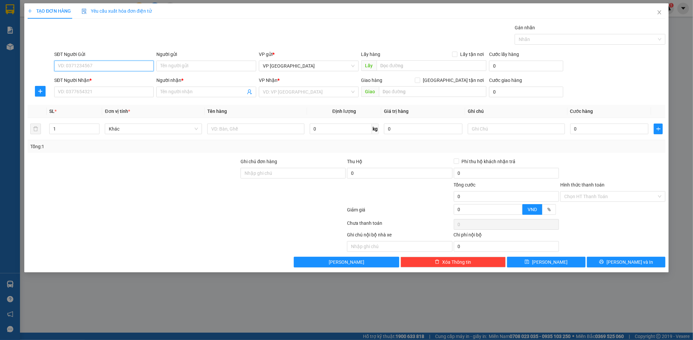
click at [105, 67] on input "SĐT Người Gửi" at bounding box center [104, 66] width 100 height 11
click at [96, 77] on div "0326387888" at bounding box center [104, 79] width 92 height 7
type input "0326387888"
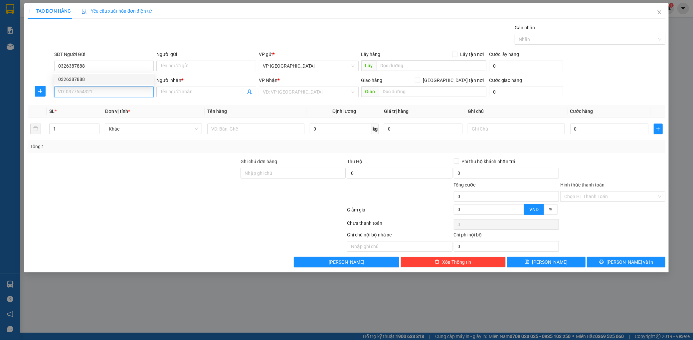
click at [95, 91] on input "SĐT Người Nhận *" at bounding box center [104, 92] width 100 height 11
click at [97, 104] on div "0973550435 - kt" at bounding box center [104, 104] width 92 height 7
type input "0973550435"
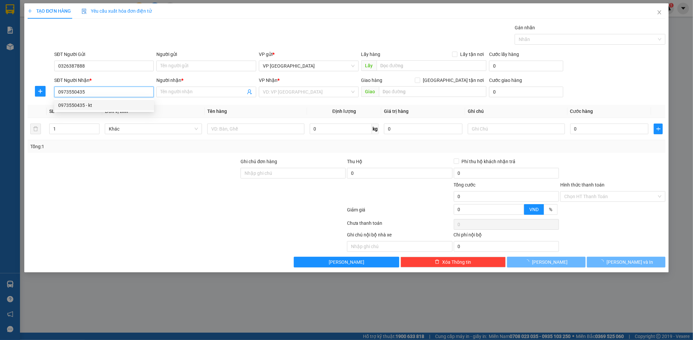
type input "kt"
type input "c bình"
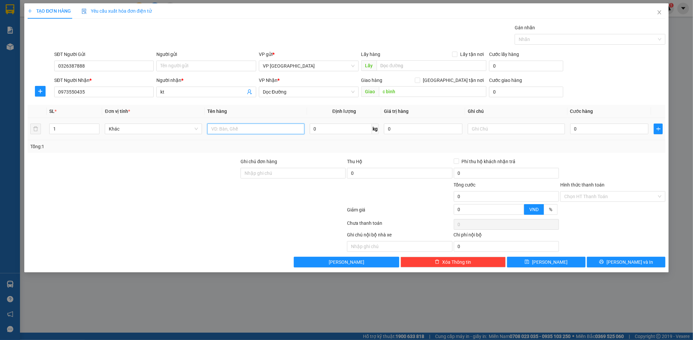
click at [230, 125] on input "text" at bounding box center [255, 128] width 97 height 11
click at [442, 92] on input "c bình" at bounding box center [432, 91] width 107 height 11
type input "cẩm bình"
drag, startPoint x: 208, startPoint y: 132, endPoint x: 221, endPoint y: 129, distance: 13.1
click at [216, 131] on input "text" at bounding box center [255, 128] width 97 height 11
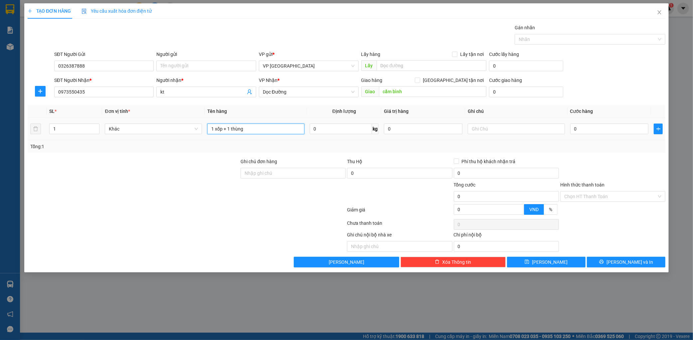
type input "1 xốp + 1 thùng"
click at [589, 135] on div "0" at bounding box center [609, 128] width 79 height 13
drag, startPoint x: 588, startPoint y: 134, endPoint x: 588, endPoint y: 130, distance: 4.7
click at [588, 131] on div "0" at bounding box center [609, 128] width 79 height 13
click at [587, 128] on input "0" at bounding box center [609, 128] width 79 height 11
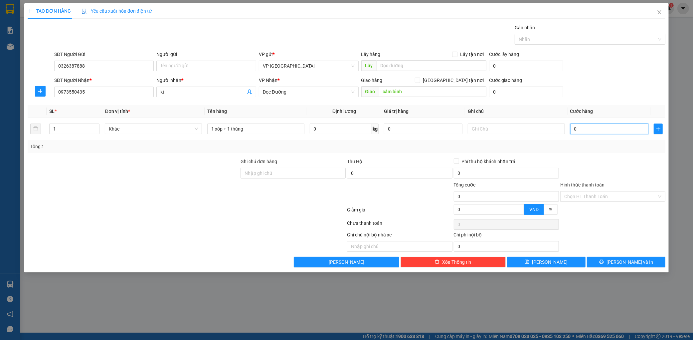
type input "001"
type input "1"
type input "0.012"
type input "12"
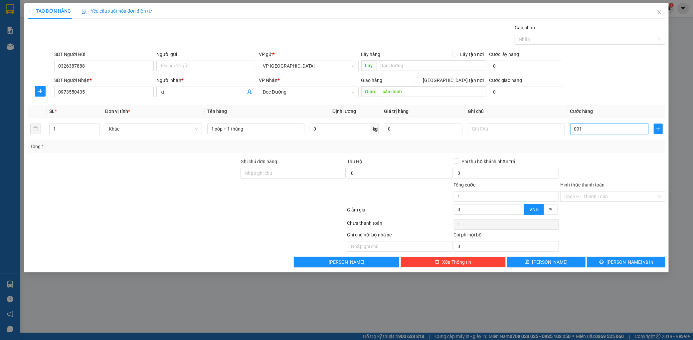
type input "12"
type input "00.120"
type input "120"
type input "0.001.200"
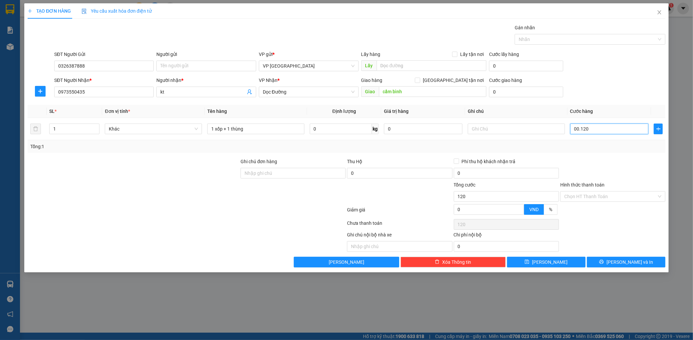
type input "1.200"
type input "000.012.000"
type input "12.000"
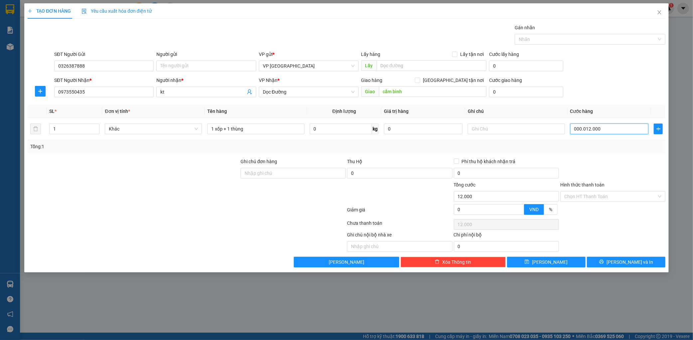
type input "00.000.120.000"
type input "120.000"
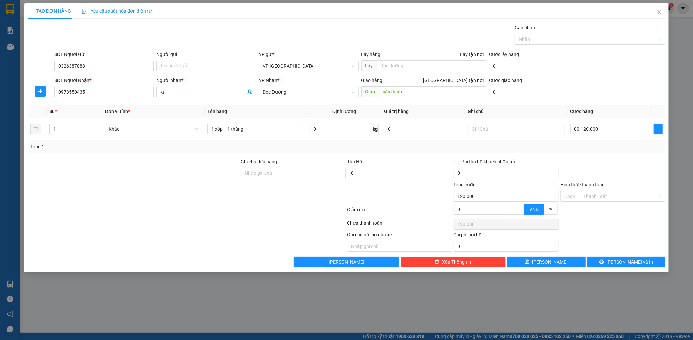
type input "120.000"
click at [603, 90] on div "SĐT Người Nhận * 0973550435 Người nhận * kt VP Nhận * Dọc Đường Giao hàng Giao …" at bounding box center [360, 88] width 614 height 23
click at [633, 260] on span "Lưu và In" at bounding box center [630, 261] width 47 height 7
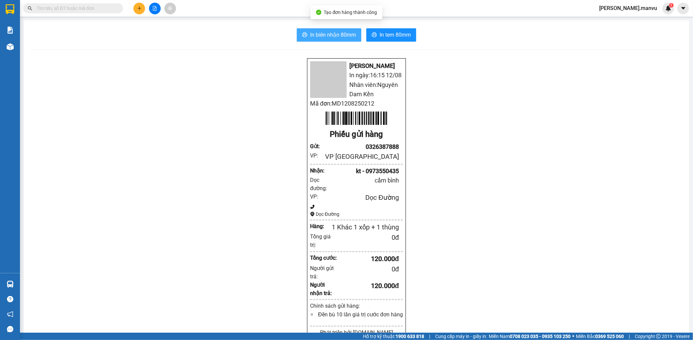
click at [310, 34] on span "In biên nhận 80mm" at bounding box center [333, 35] width 46 height 8
click at [413, 28] on button "In tem 80mm" at bounding box center [391, 34] width 50 height 13
click at [404, 32] on span "In tem 80mm" at bounding box center [395, 35] width 31 height 8
click at [140, 7] on icon "plus" at bounding box center [139, 8] width 5 height 5
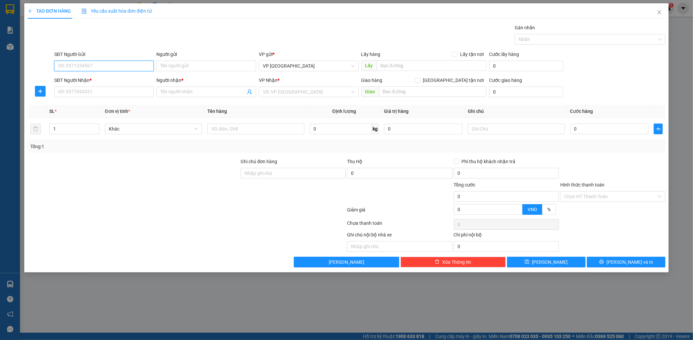
click at [88, 66] on input "SĐT Người Gửi" at bounding box center [104, 66] width 100 height 11
type input "0389115916"
click at [111, 95] on input "SĐT Người Nhận *" at bounding box center [104, 92] width 100 height 11
type input "0374679196"
click at [112, 105] on div "0374679196 - tuyết" at bounding box center [104, 104] width 92 height 7
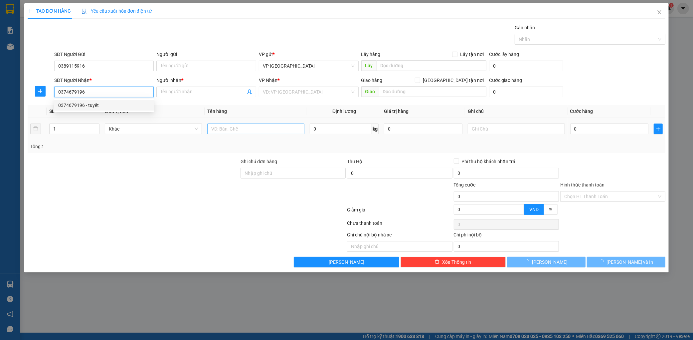
type input "tuyết"
type input "bích châu"
type input "0374679196"
click at [239, 129] on input "text" at bounding box center [255, 128] width 97 height 11
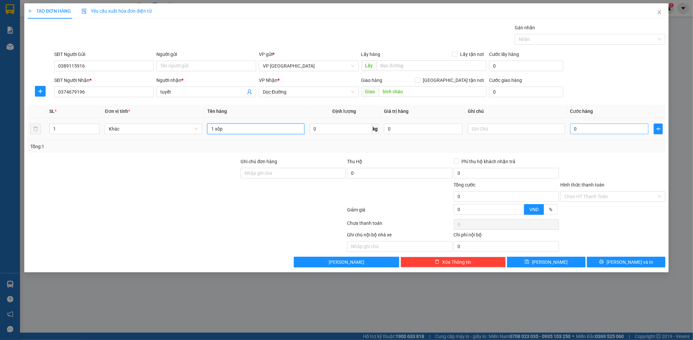
type input "1 xốp"
click at [581, 133] on input "0" at bounding box center [609, 128] width 79 height 11
type input "001"
type input "1"
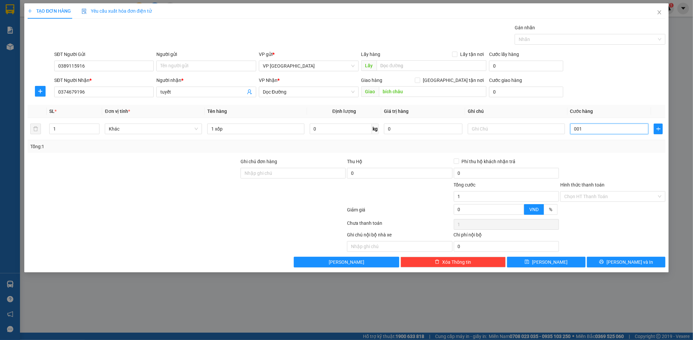
type input "0.012"
type input "12"
type input "00.120"
type input "120"
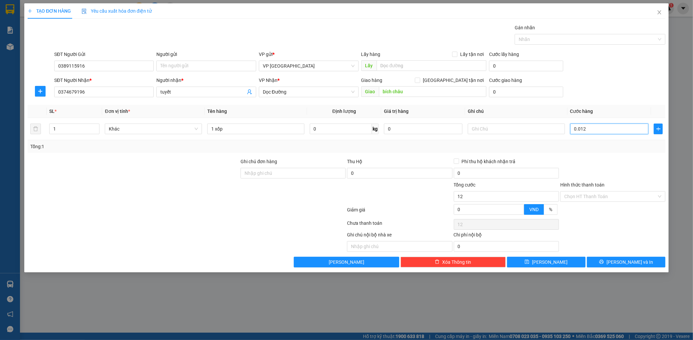
type input "120"
type input "0.001.200"
type input "1.200"
type input "000.012.000"
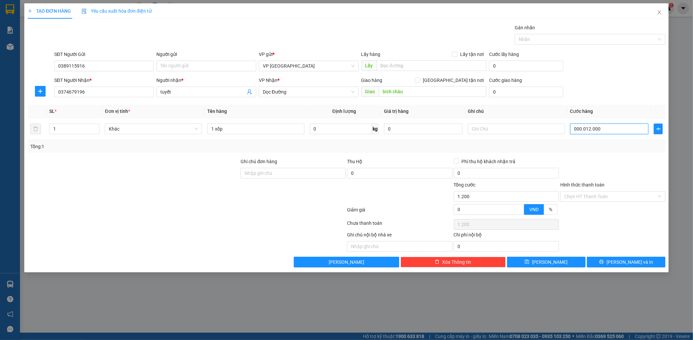
type input "12.000"
type input "00.000.120.000"
type input "120.000"
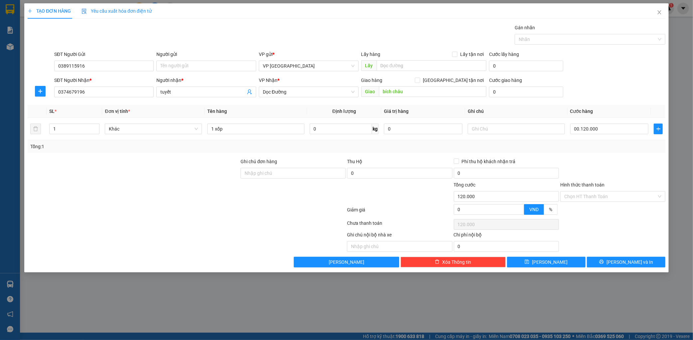
type input "120.000"
click at [671, 169] on div "TẠO ĐƠN HÀNG Yêu cầu xuất hóa đơn điện tử Transit Pickup Surcharge Ids Transit …" at bounding box center [346, 170] width 693 height 340
click at [629, 271] on div "TẠO ĐƠN HÀNG Yêu cầu xuất hóa đơn điện tử Transit Pickup Surcharge Ids Transit …" at bounding box center [346, 137] width 644 height 269
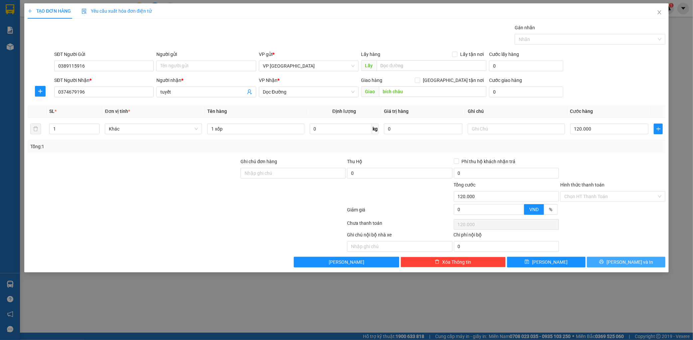
click at [638, 265] on span "Lưu và In" at bounding box center [630, 261] width 47 height 7
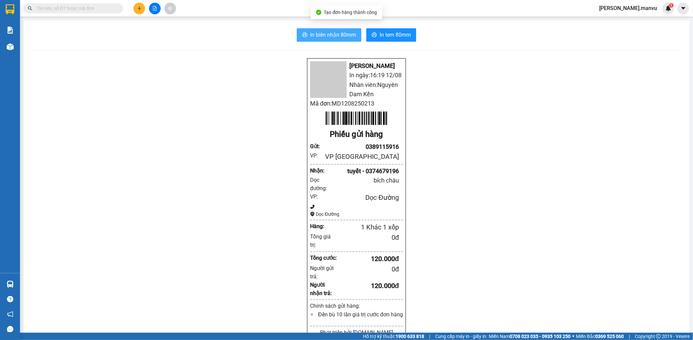
click at [304, 34] on icon "printer" at bounding box center [304, 34] width 5 height 5
click at [394, 35] on span "In tem 80mm" at bounding box center [395, 35] width 31 height 8
click at [136, 9] on button at bounding box center [139, 9] width 12 height 12
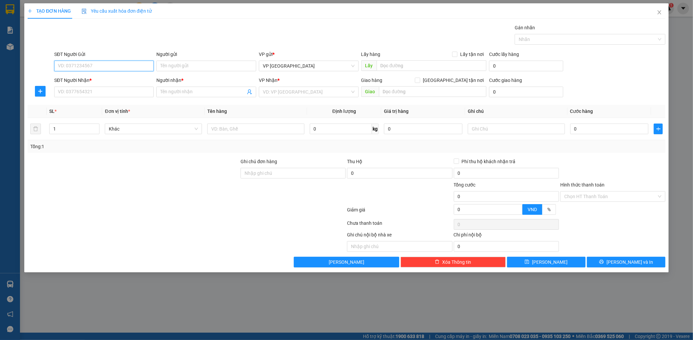
click at [111, 68] on input "SĐT Người Gửi" at bounding box center [104, 66] width 100 height 11
type input "0977178024"
click at [110, 82] on div "0977178024 - tg 1 triệu" at bounding box center [104, 79] width 92 height 7
type input "tg 1 triệu"
type input "0977178024"
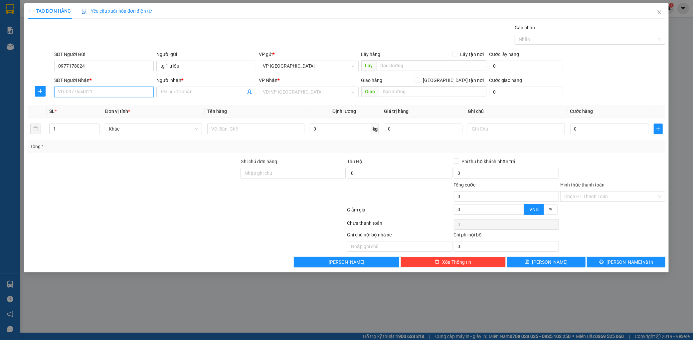
click at [145, 92] on input "SĐT Người Nhận *" at bounding box center [104, 92] width 100 height 11
click at [111, 107] on div "0948893333 - kt" at bounding box center [104, 104] width 92 height 7
type input "0948893333"
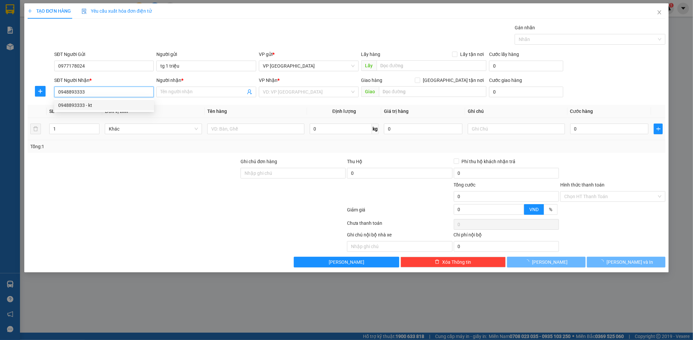
type input "kt"
type input "k liên"
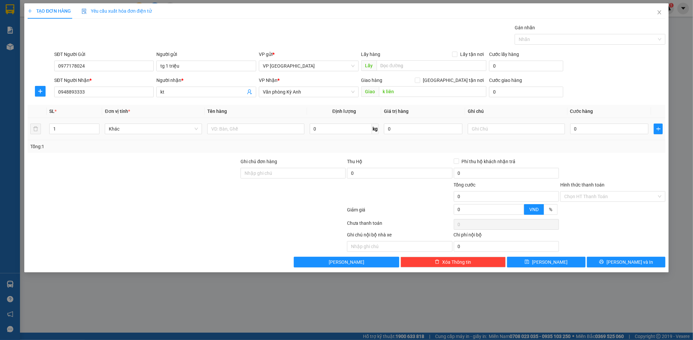
click at [268, 135] on div at bounding box center [255, 128] width 97 height 13
click at [290, 88] on span "Văn phòng Kỳ Anh" at bounding box center [309, 92] width 92 height 10
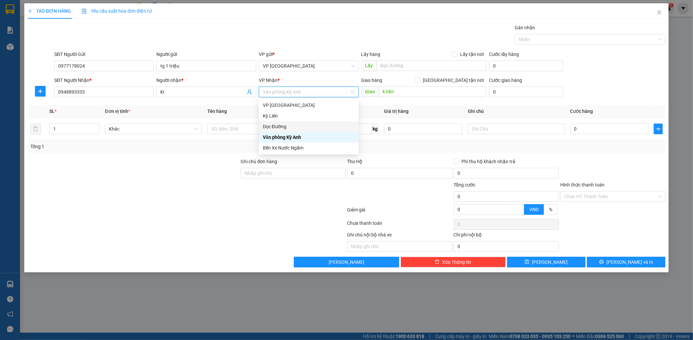
click at [278, 123] on div "Dọc Đường" at bounding box center [309, 126] width 92 height 7
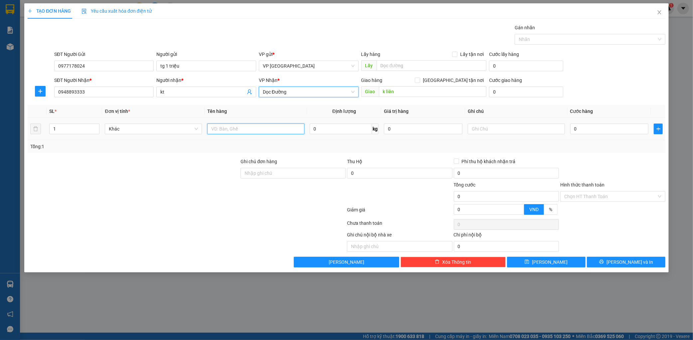
click at [255, 130] on input "text" at bounding box center [255, 128] width 97 height 11
type input "1 xốp"
click at [608, 124] on input "0" at bounding box center [609, 128] width 79 height 11
type input "001"
type input "1"
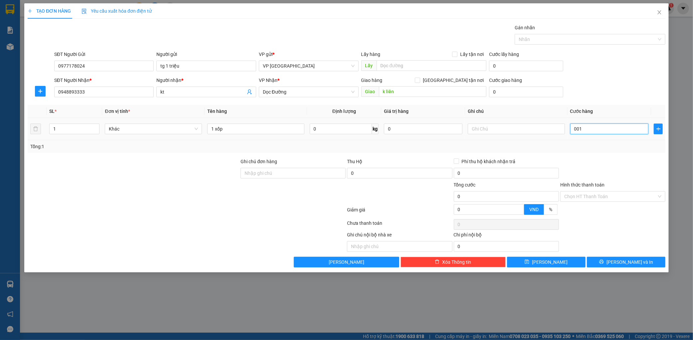
type input "1"
type input "0.010"
type input "10"
type input "00.100"
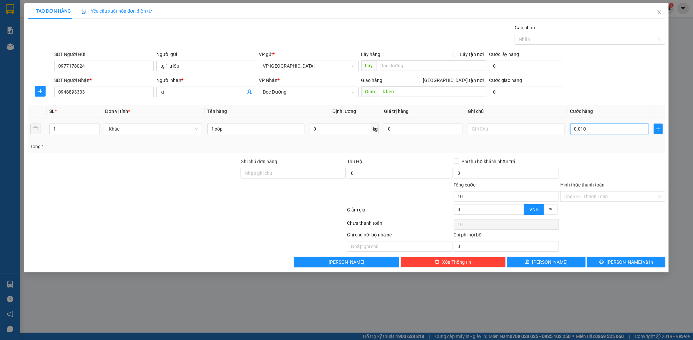
type input "100"
type input "0.001.000"
type input "1.000"
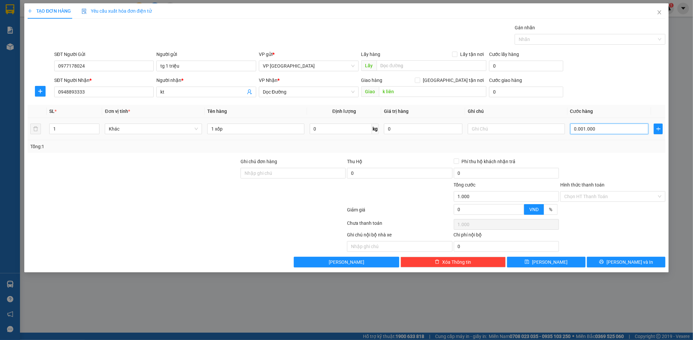
type input "000.010.000"
type input "10.000"
type input "00.000.100.000"
type input "100.000"
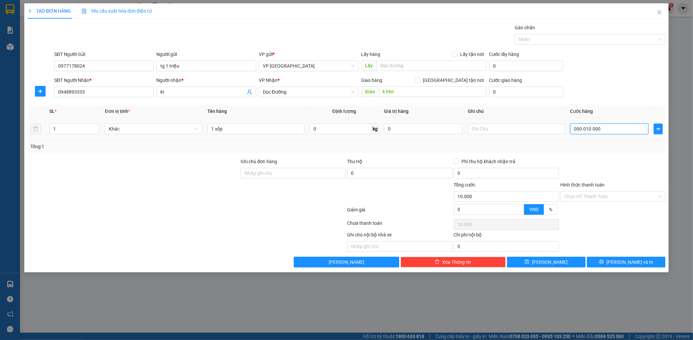
type input "100.000"
click at [649, 257] on div "Transit Pickup Surcharge Ids Transit Deliver Surcharge Ids Transit Deliver Surc…" at bounding box center [347, 145] width 638 height 243
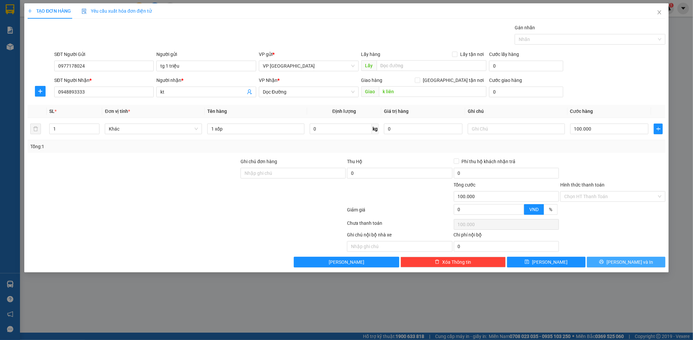
drag, startPoint x: 649, startPoint y: 261, endPoint x: 652, endPoint y: 257, distance: 5.5
click at [650, 261] on button "Lưu và In" at bounding box center [626, 262] width 79 height 11
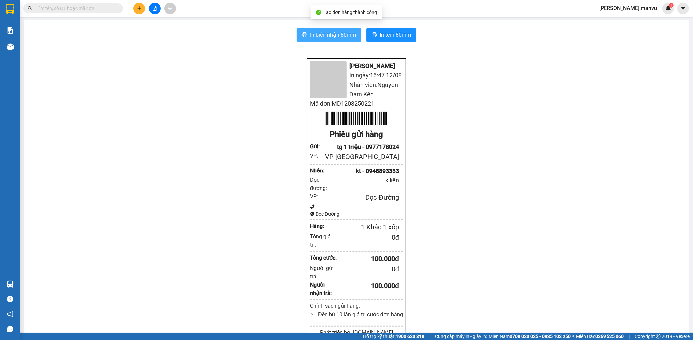
click at [332, 40] on button "In biên nhận 80mm" at bounding box center [329, 34] width 65 height 13
click at [102, 6] on input "text" at bounding box center [76, 8] width 79 height 7
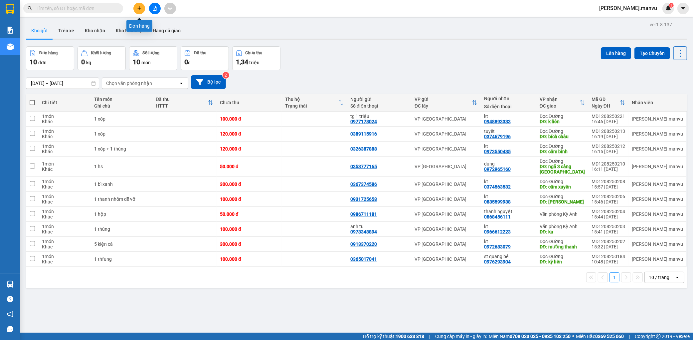
click at [139, 11] on button at bounding box center [139, 9] width 12 height 12
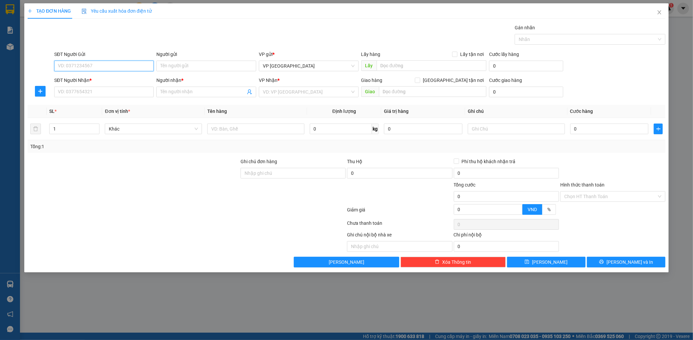
drag, startPoint x: 102, startPoint y: 67, endPoint x: 301, endPoint y: 20, distance: 203.7
click at [103, 66] on input "SĐT Người Gửi" at bounding box center [104, 66] width 100 height 11
type input "0867681551"
click at [121, 77] on div "0867681551 - k" at bounding box center [104, 79] width 92 height 7
type input "k"
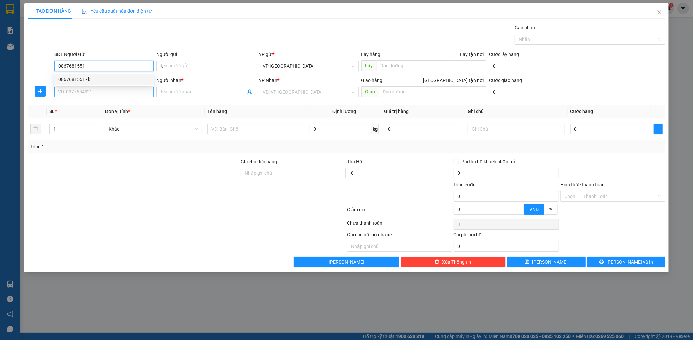
type input "0867681551"
click at [110, 93] on input "SĐT Người Nhận *" at bounding box center [104, 92] width 100 height 11
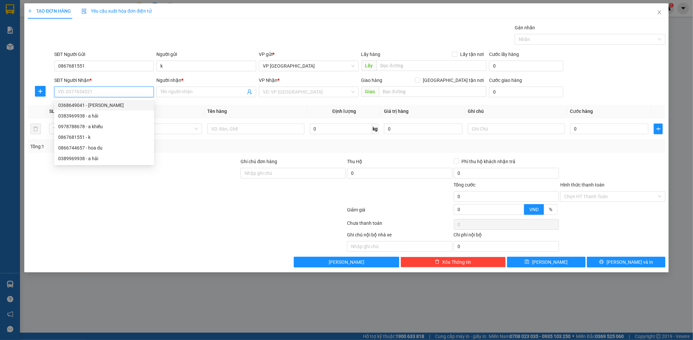
click at [120, 107] on div "0368649041 - dũng" at bounding box center [104, 104] width 92 height 7
type input "0368649041"
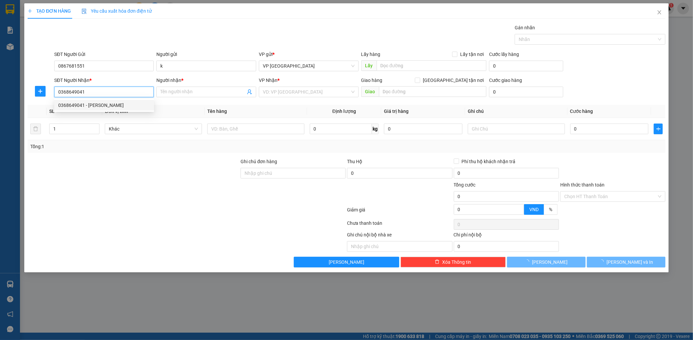
type input "dũng"
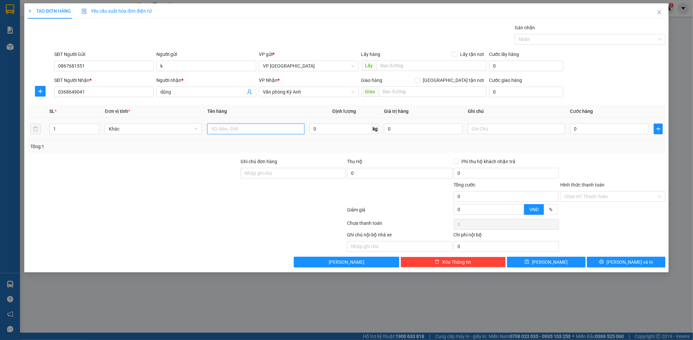
click at [276, 134] on input "text" at bounding box center [255, 128] width 97 height 11
type input "1 nhíp ô tô"
click at [597, 125] on input "0" at bounding box center [609, 128] width 79 height 11
type input "001"
type input "1"
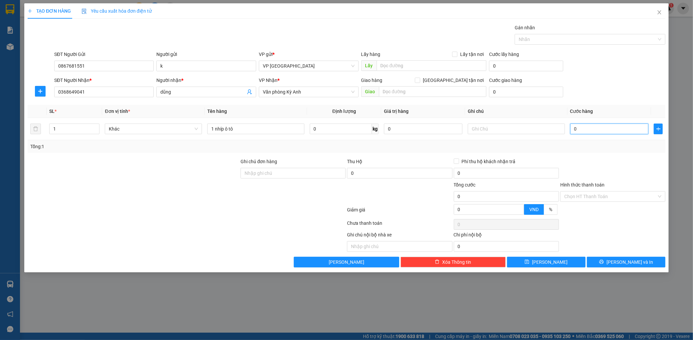
type input "1"
type input "0.010"
type input "10"
type input "00.100"
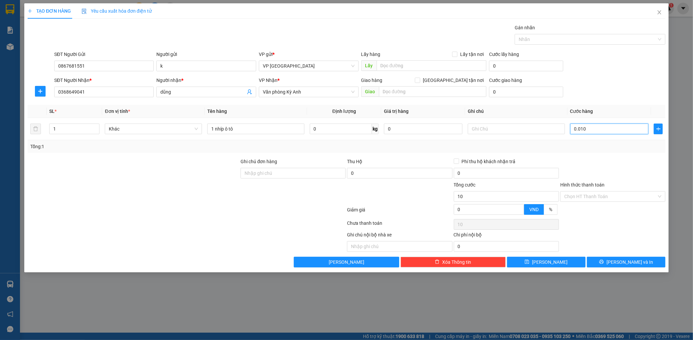
type input "100"
type input "0.001.000"
type input "1.000"
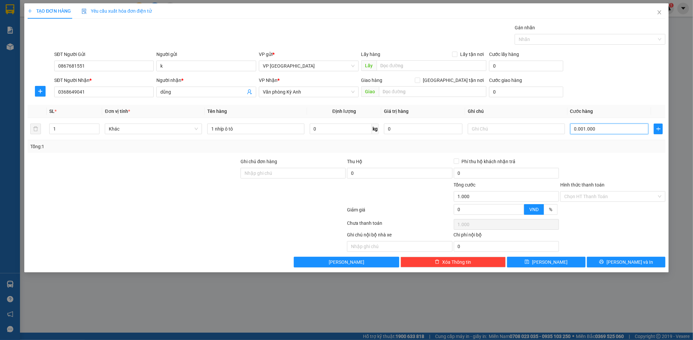
type input "000.010.000"
type input "10.000"
type input "00.000.100.000"
type input "100.000"
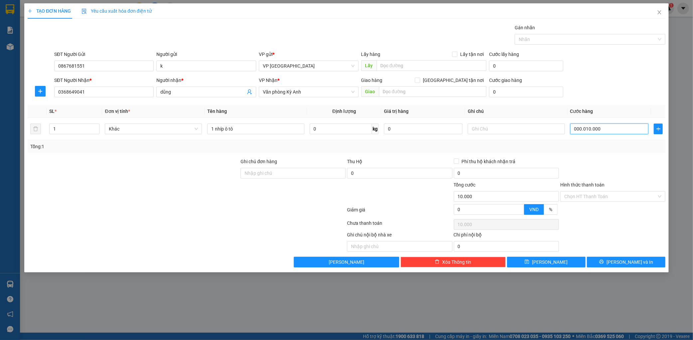
type input "100.000"
drag, startPoint x: 647, startPoint y: 267, endPoint x: 647, endPoint y: 258, distance: 8.7
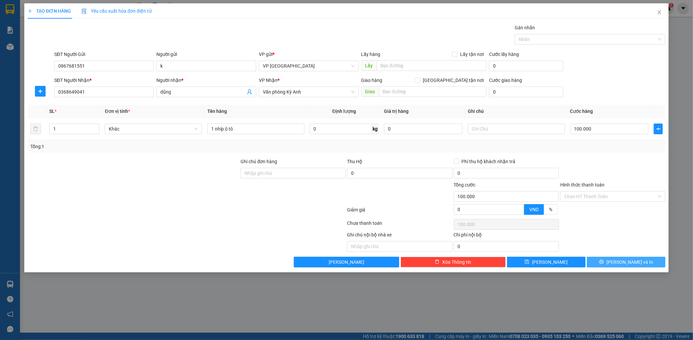
click at [648, 266] on button "Lưu và In" at bounding box center [626, 262] width 79 height 11
click at [647, 257] on button "Lưu và In" at bounding box center [626, 262] width 79 height 11
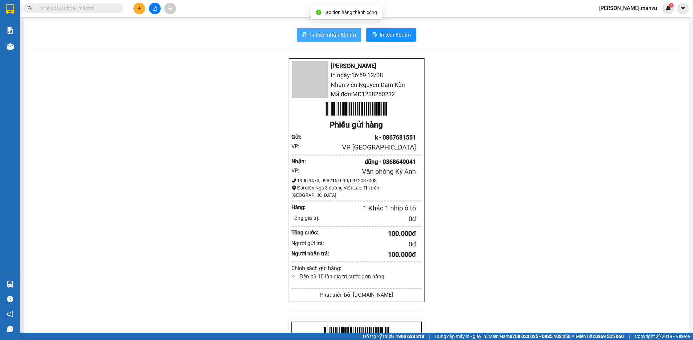
click at [305, 35] on button "In biên nhận 80mm" at bounding box center [329, 34] width 65 height 13
click at [409, 34] on button "In tem 80mm" at bounding box center [391, 34] width 50 height 13
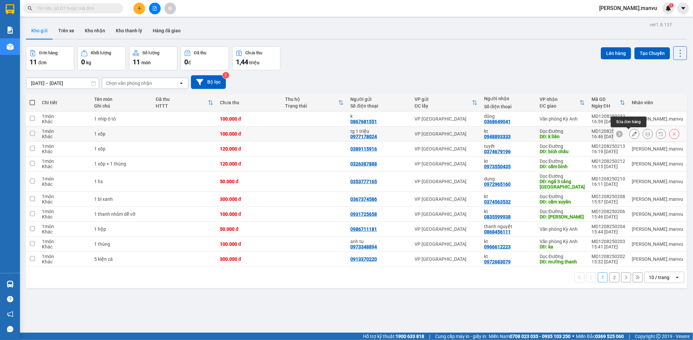
click at [632, 133] on icon at bounding box center [634, 133] width 5 height 5
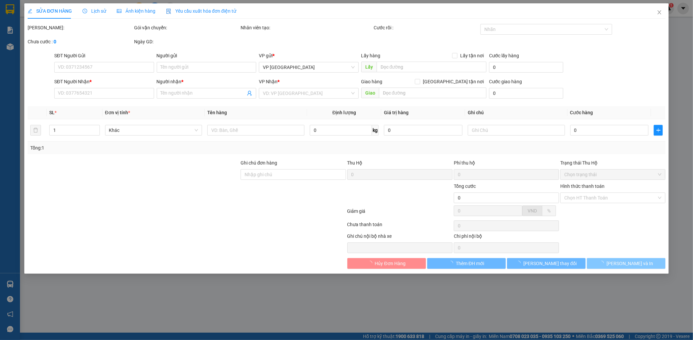
type input "0977178024"
type input "tg 1 triệu"
type input "0948893333"
type input "kt"
type input "k liên"
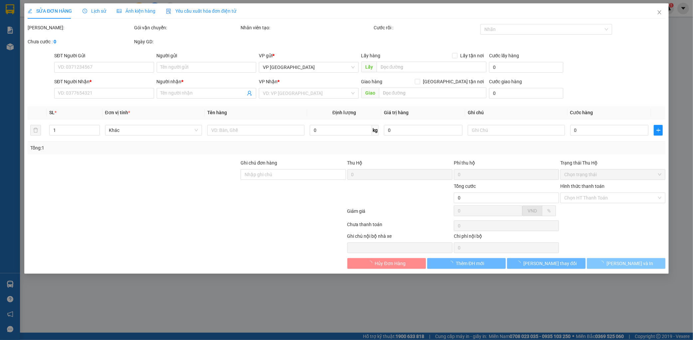
type input "100.000"
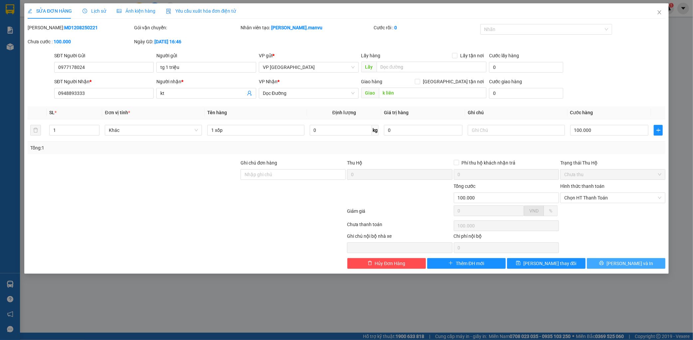
click at [638, 265] on span "Lưu và In" at bounding box center [630, 263] width 47 height 7
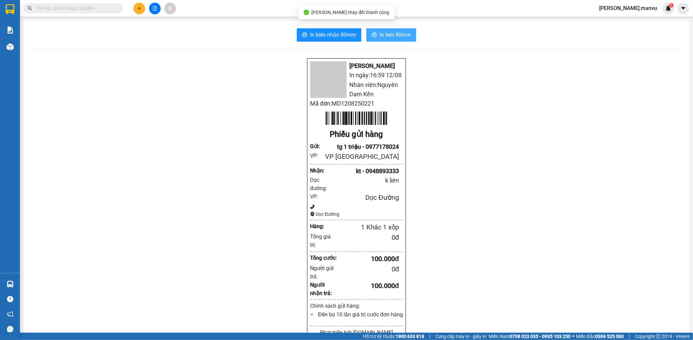
click at [390, 35] on span "In tem 80mm" at bounding box center [395, 35] width 31 height 8
click at [134, 3] on div at bounding box center [155, 9] width 50 height 12
click at [137, 7] on icon "plus" at bounding box center [139, 8] width 5 height 5
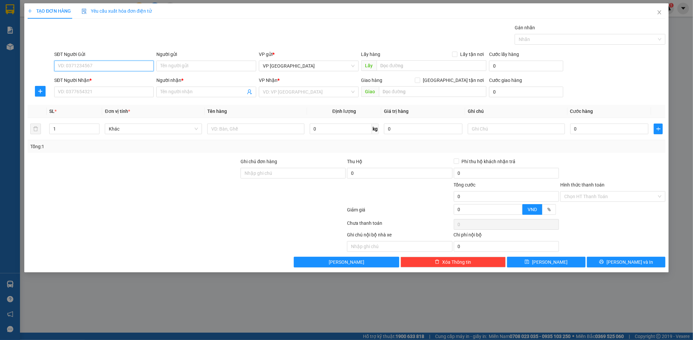
click at [107, 64] on input "SĐT Người Gửi" at bounding box center [104, 66] width 100 height 11
type input "0987570352"
click at [114, 78] on div "0987570352 - chú sơn" at bounding box center [104, 79] width 92 height 7
type input "chú sơn"
type input "0987570352"
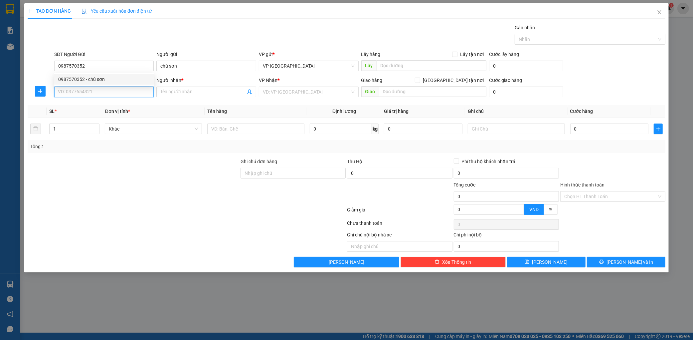
click at [108, 88] on input "SĐT Người Nhận *" at bounding box center [104, 92] width 100 height 11
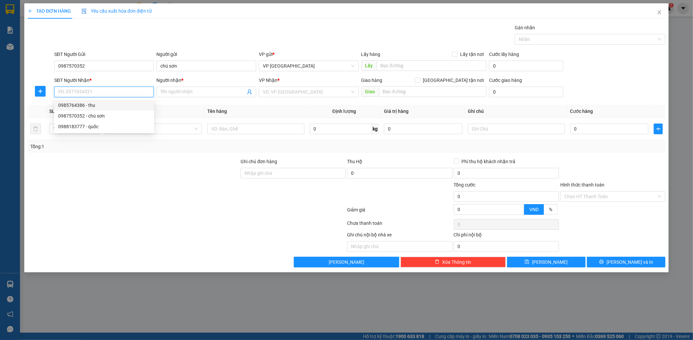
click at [112, 105] on div "0985764386 - thu" at bounding box center [104, 104] width 92 height 7
type input "0985764386"
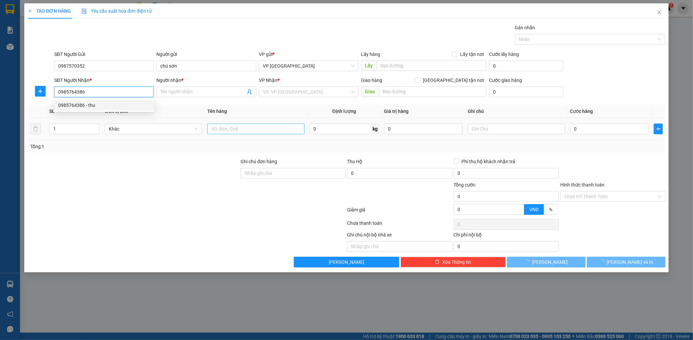
type input "thu"
type input "ky tân"
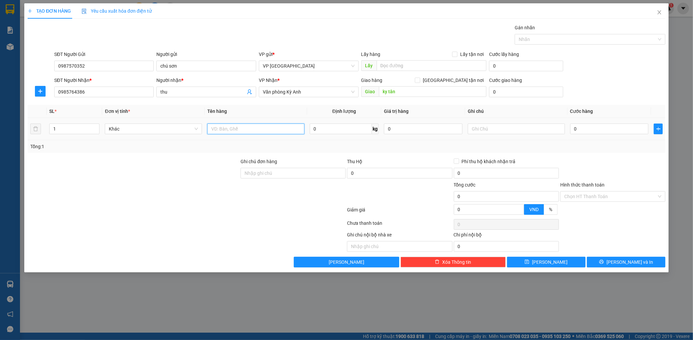
click at [227, 131] on input "text" at bounding box center [255, 128] width 97 height 11
type input "1 hs"
click at [581, 133] on div "0" at bounding box center [609, 128] width 79 height 13
click at [583, 132] on input "0" at bounding box center [609, 128] width 79 height 11
type input "005"
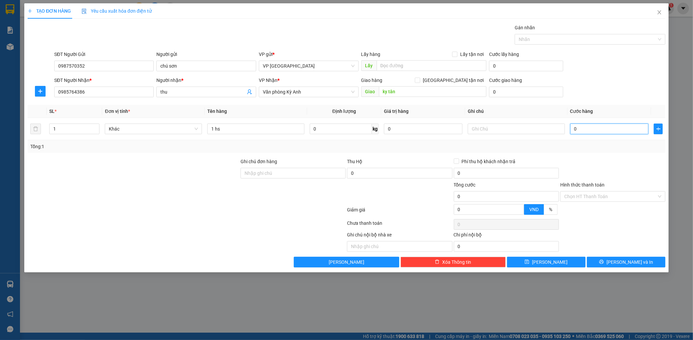
type input "5"
type input "0.050"
type input "50"
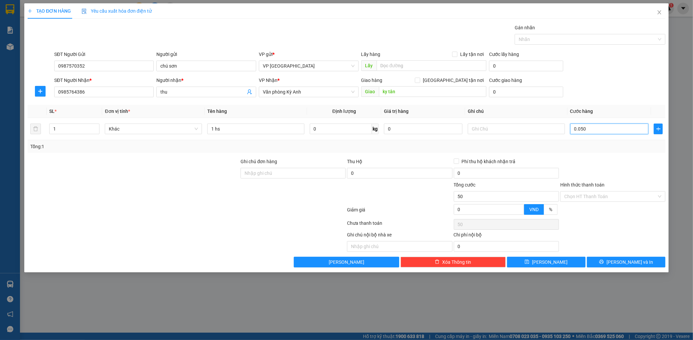
type input "00.500"
type input "500"
type input "0.005.000"
type input "5.000"
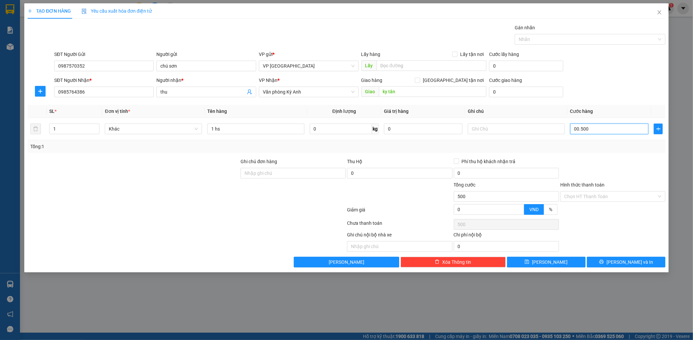
type input "5.000"
type input "000.050.000"
type input "50.000"
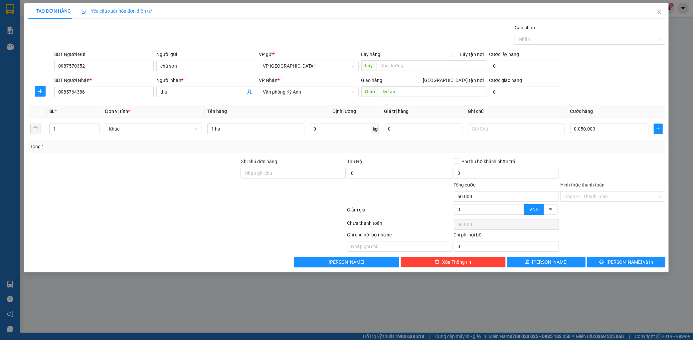
type input "50.000"
click at [599, 85] on div "SĐT Người Nhận * 0985764386 Người nhận * thu VP Nhận * Văn phòng Kỳ Anh Giao hà…" at bounding box center [360, 88] width 614 height 23
click at [628, 260] on span "Lưu và In" at bounding box center [630, 261] width 47 height 7
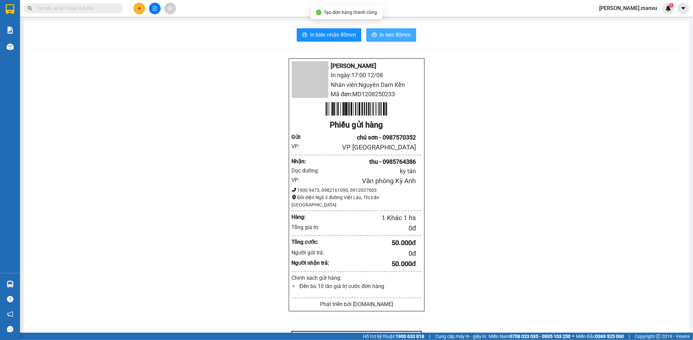
click at [405, 35] on span "In tem 80mm" at bounding box center [395, 35] width 31 height 8
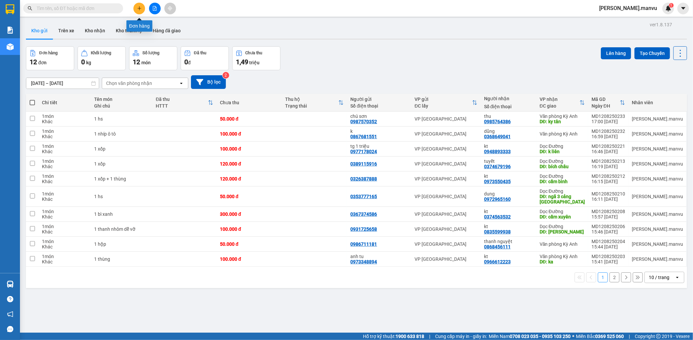
click at [139, 6] on icon "plus" at bounding box center [139, 8] width 5 height 5
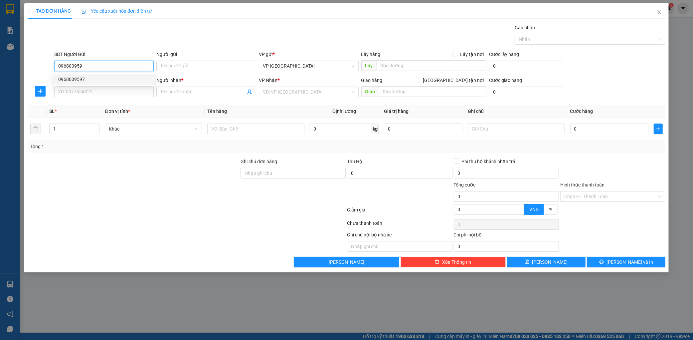
click at [88, 82] on div "0968009597" at bounding box center [104, 79] width 92 height 7
type input "0968009597"
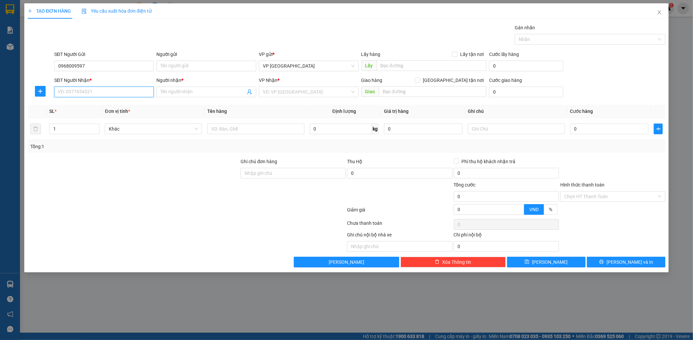
click at [85, 92] on input "SĐT Người Nhận *" at bounding box center [104, 92] width 100 height 11
click at [98, 105] on div "0965764785 - ân dung" at bounding box center [104, 104] width 92 height 7
type input "0965764785"
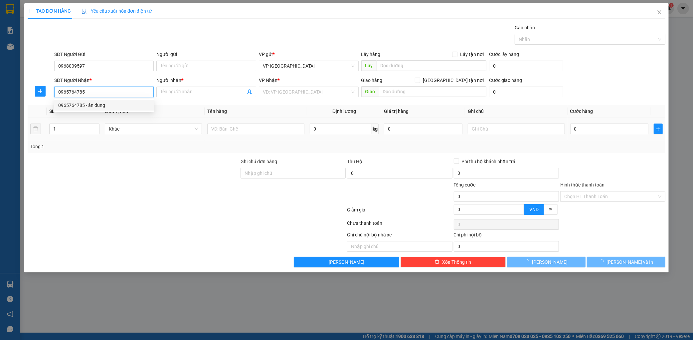
type input "ân dung"
type input "ka"
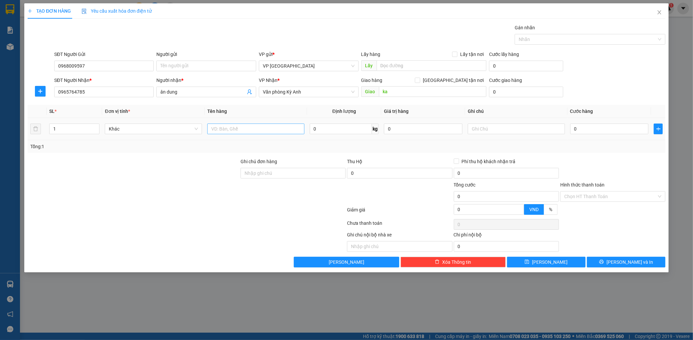
click at [227, 122] on td at bounding box center [256, 129] width 102 height 22
click at [228, 126] on input "text" at bounding box center [255, 128] width 97 height 11
type input "1 hộp"
click at [594, 127] on input "0" at bounding box center [609, 128] width 79 height 11
type input "005"
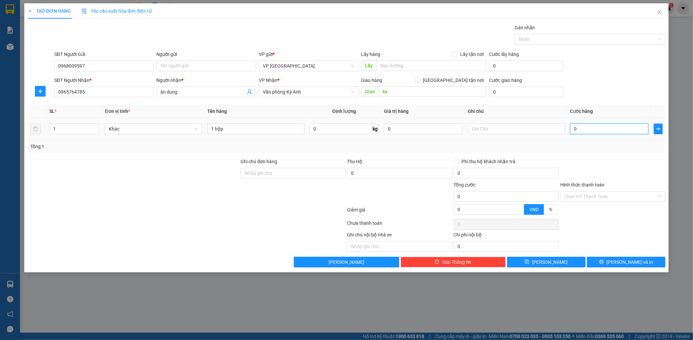
type input "5"
type input "0.050"
type input "50"
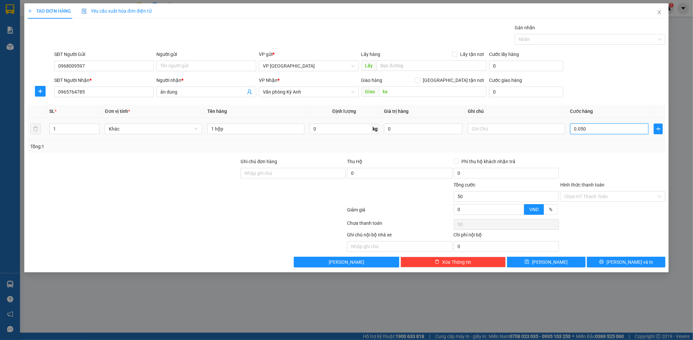
type input "00.500"
type input "500"
type input "0.005.000"
type input "5.000"
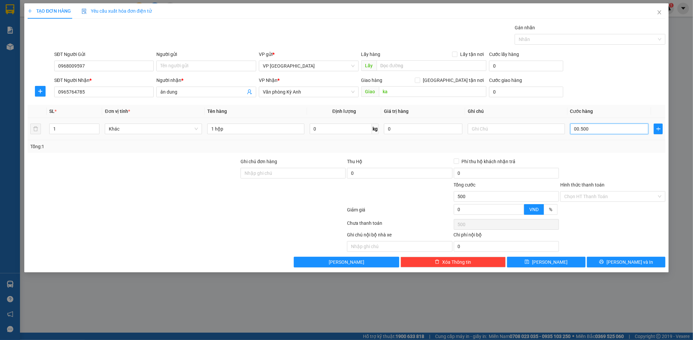
type input "5.000"
type input "000.050.000"
type input "50.000"
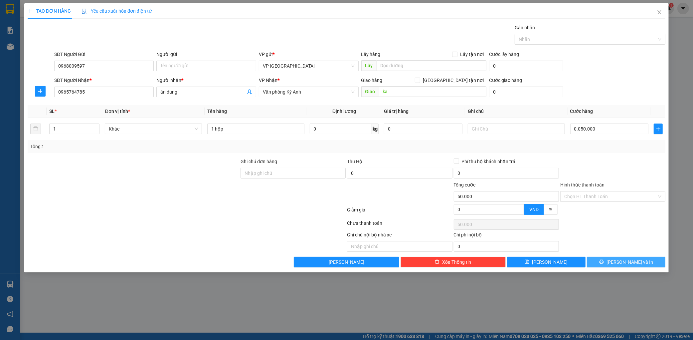
type input "50.000"
click at [633, 266] on button "Lưu và In" at bounding box center [626, 262] width 79 height 11
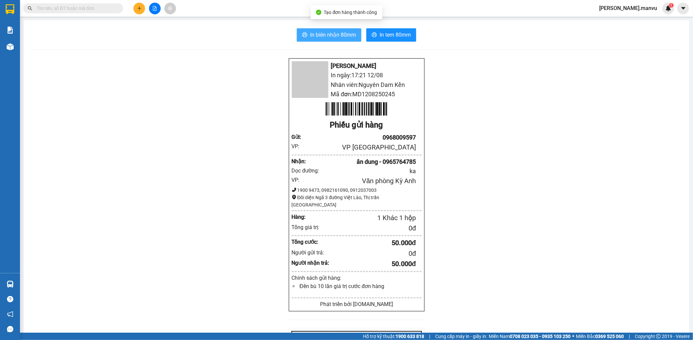
click at [337, 38] on span "In biên nhận 80mm" at bounding box center [333, 35] width 46 height 8
click at [133, 8] on div at bounding box center [155, 9] width 50 height 12
click at [140, 8] on icon "plus" at bounding box center [139, 8] width 4 height 0
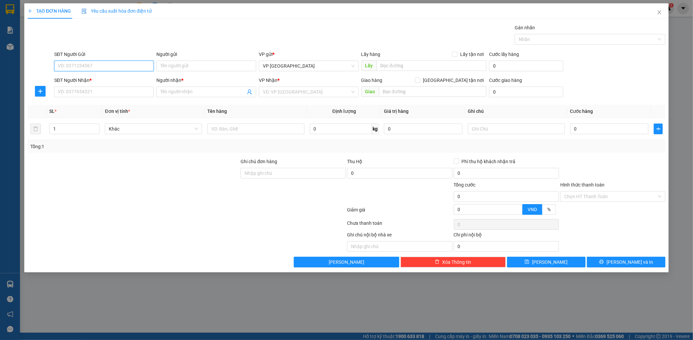
click at [98, 63] on input "SĐT Người Gửi" at bounding box center [104, 66] width 100 height 11
click at [123, 79] on div "0973586679 - chị hồng tri giá ko báo" at bounding box center [104, 79] width 92 height 7
type input "0973586679"
type input "chị hồng tri giá ko báo"
type input "0973586679"
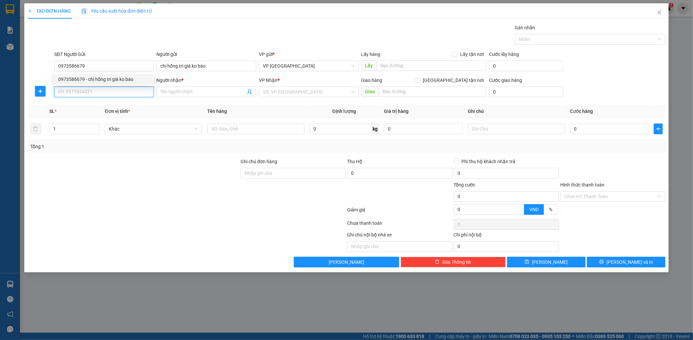
click at [118, 89] on input "SĐT Người Nhận *" at bounding box center [104, 92] width 100 height 11
click at [103, 101] on div "0366444002 - hạnh" at bounding box center [104, 104] width 92 height 7
type input "0366444002"
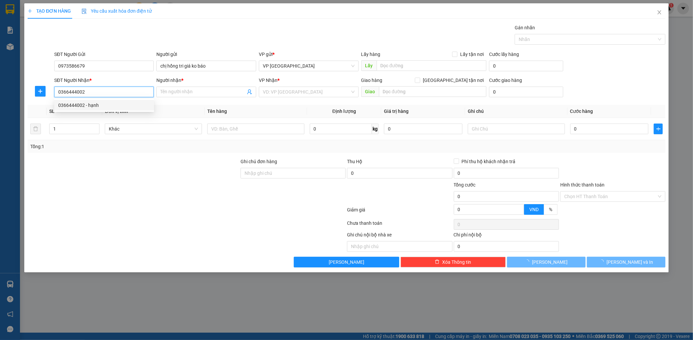
type input "hạnh"
type input "kỳ liên"
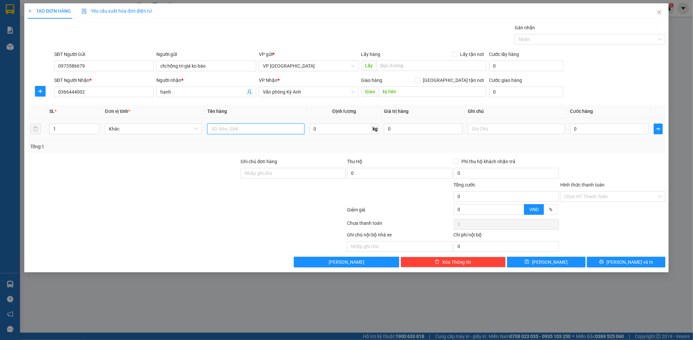
click at [258, 132] on input "text" at bounding box center [255, 128] width 97 height 11
type input "1 thùng"
click at [597, 116] on th "Cước hàng" at bounding box center [610, 111] width 84 height 13
click at [593, 128] on input "0" at bounding box center [609, 128] width 79 height 11
type input "001"
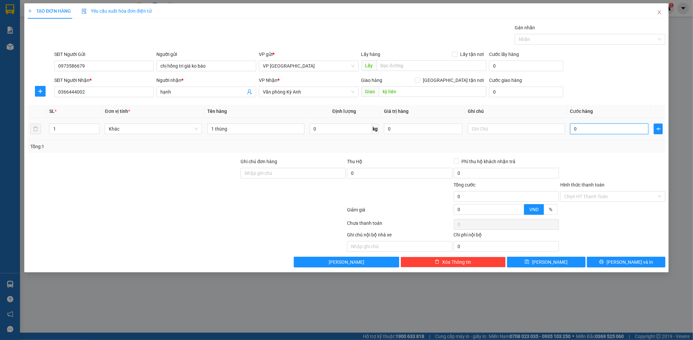
type input "1"
type input "0.010"
type input "10"
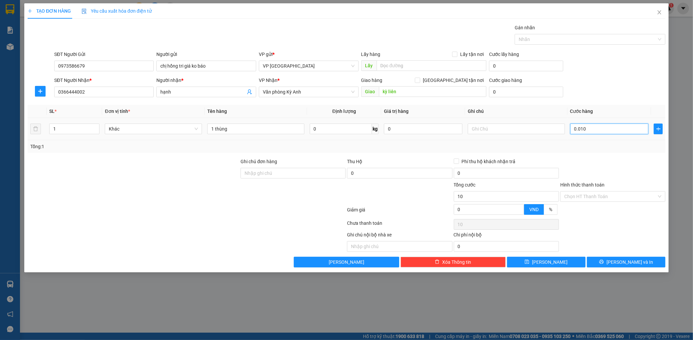
type input "00.100"
type input "100"
type input "0.001.000"
type input "1.000"
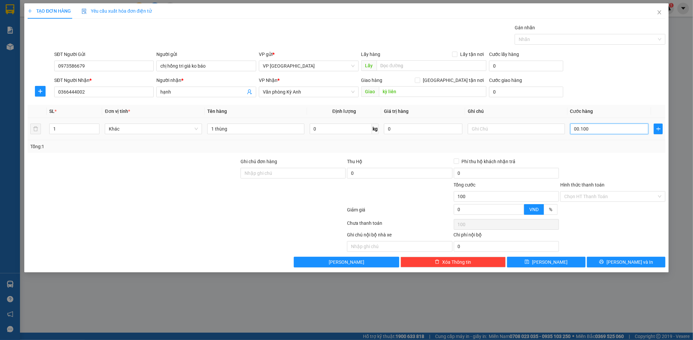
type input "1.000"
type input "000.010.000"
type input "10.000"
type input "00.000.100.000"
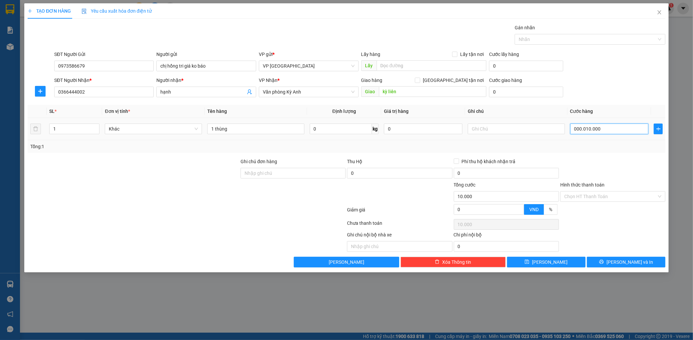
type input "100.000"
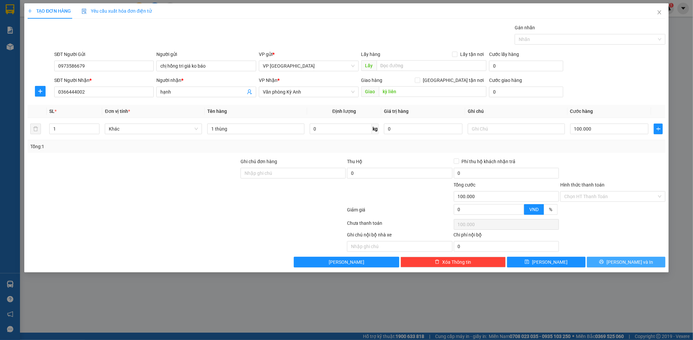
click at [637, 263] on span "Lưu và In" at bounding box center [630, 261] width 47 height 7
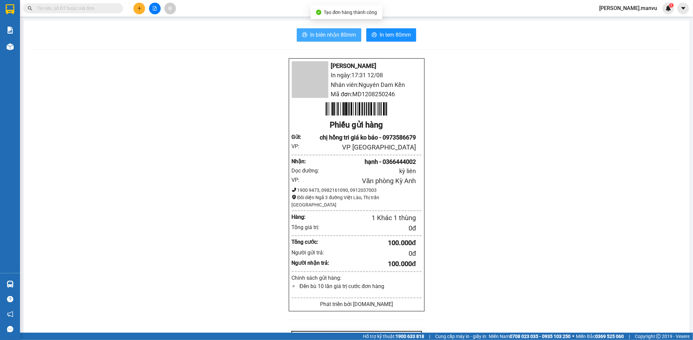
click at [341, 41] on button "In biên nhận 80mm" at bounding box center [329, 34] width 65 height 13
click at [79, 3] on div "Kết quả tìm kiếm ( 0 ) Bộ lọc Gửi 3 ngày gần nhất No Data" at bounding box center [65, 9] width 130 height 12
click at [77, 7] on input "text" at bounding box center [76, 8] width 79 height 7
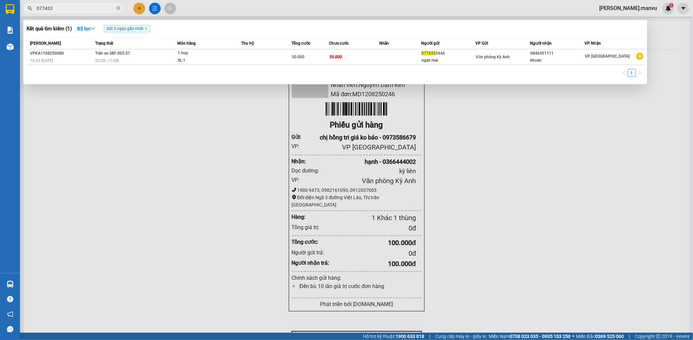
type input "077433"
click at [172, 128] on div at bounding box center [346, 170] width 693 height 340
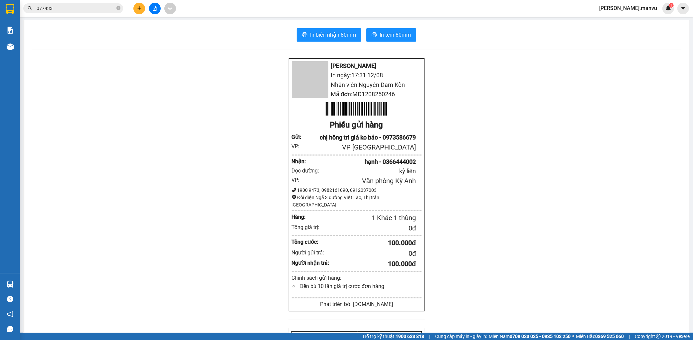
click at [154, 6] on icon "file-add" at bounding box center [155, 8] width 4 height 5
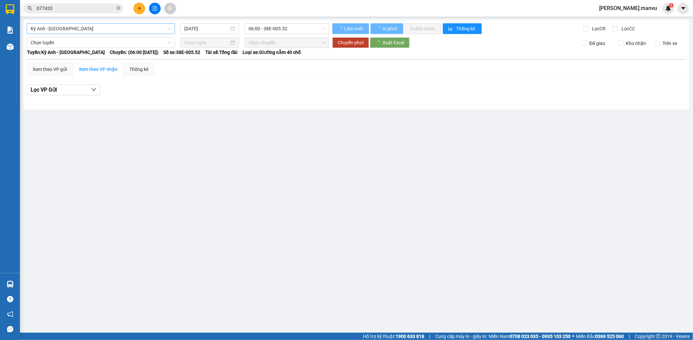
click at [94, 31] on span "Kỳ Anh - Hà Nội" at bounding box center [101, 29] width 140 height 10
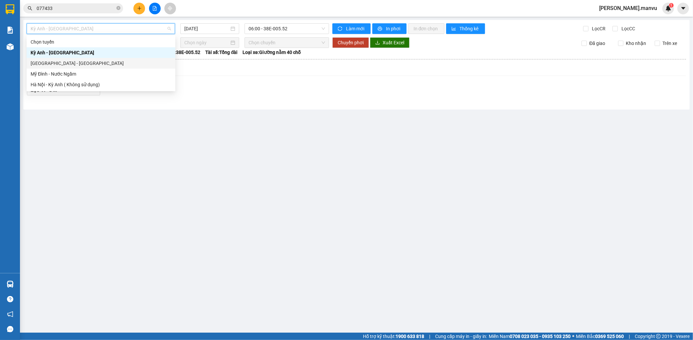
click at [62, 61] on div "Hà Nội - Kỳ Anh" at bounding box center [101, 63] width 141 height 7
type input "12/08/2025"
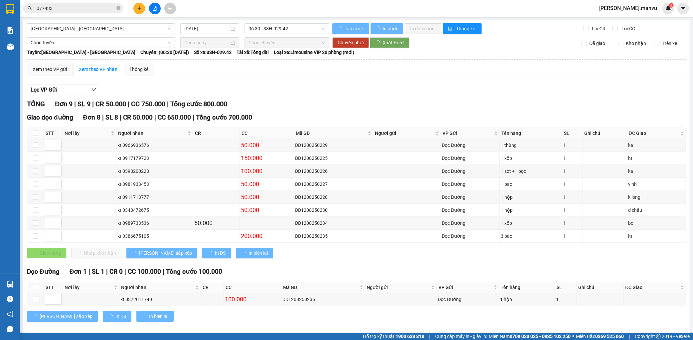
click at [78, 52] on b "Tuyến: Hà Nội - Kỳ Anh" at bounding box center [81, 52] width 108 height 5
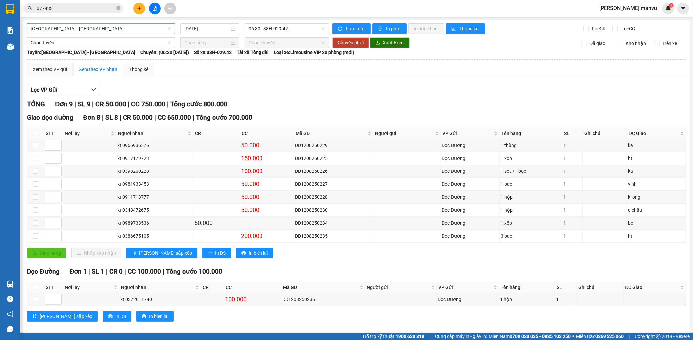
click at [85, 32] on span "Hà Nội - Kỳ Anh" at bounding box center [101, 29] width 140 height 10
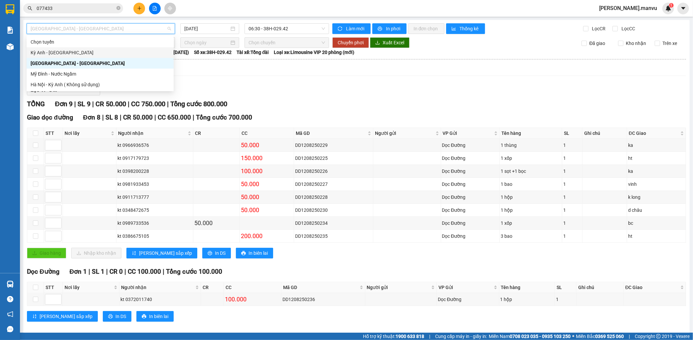
click at [63, 47] on div "Kỳ Anh - Hà Nội" at bounding box center [100, 52] width 147 height 11
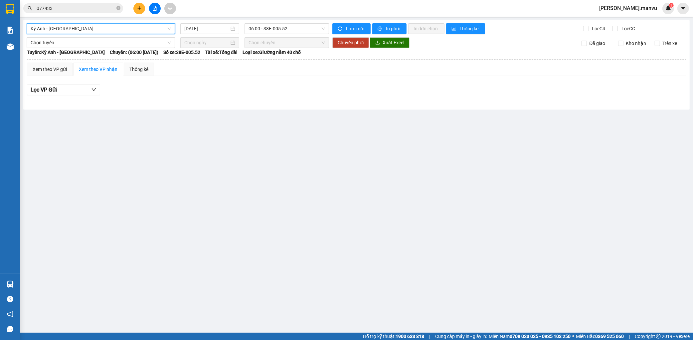
click at [177, 25] on div "Kỳ Anh - Hà Nội Kỳ Anh - Hà Nội" at bounding box center [101, 28] width 154 height 11
click at [195, 29] on input "12/08/2025" at bounding box center [206, 28] width 45 height 7
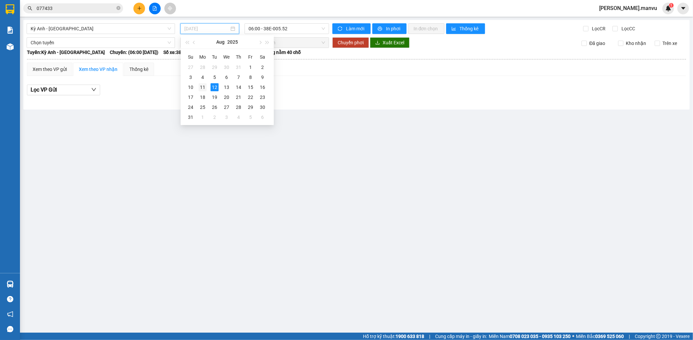
click at [200, 87] on div "11" at bounding box center [203, 87] width 8 height 8
type input "11/08/2025"
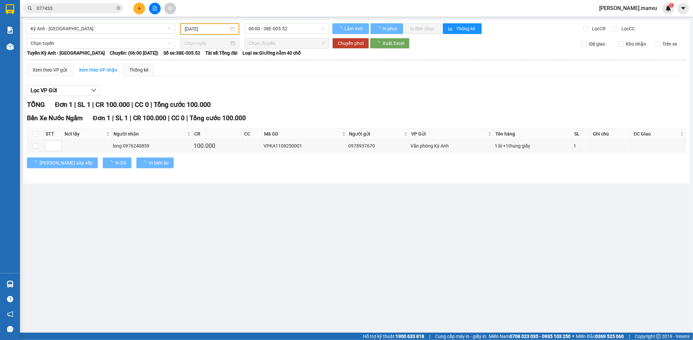
click at [297, 34] on div "Kỳ Anh - Hà Nội 11/08/2025 06:00 - 38E-005.52 Làm mới In phơi In đơn chọn Thống…" at bounding box center [356, 101] width 666 height 163
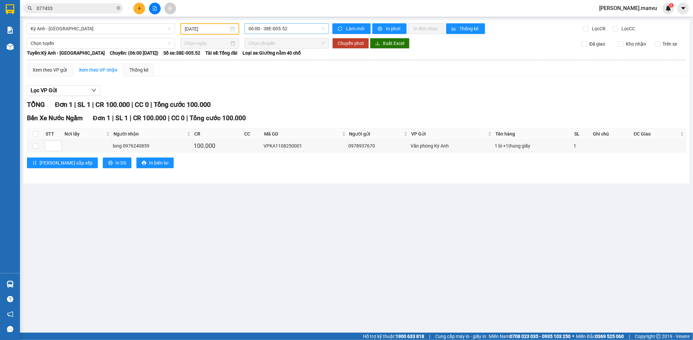
click at [299, 31] on span "06:00 - 38E-005.52" at bounding box center [287, 29] width 77 height 10
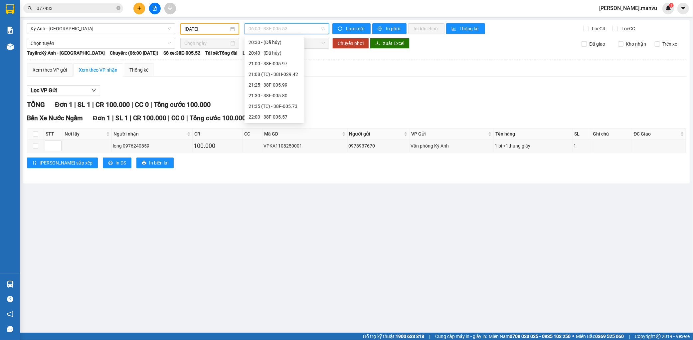
scroll to position [96, 0]
click at [284, 115] on div "22:00 - 38F-005.57" at bounding box center [275, 116] width 52 height 7
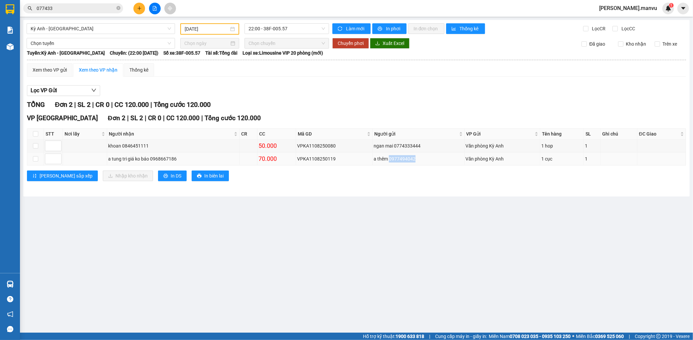
drag, startPoint x: 388, startPoint y: 158, endPoint x: 423, endPoint y: 159, distance: 35.3
click at [421, 161] on div "a thêm 0977494042" at bounding box center [419, 158] width 90 height 7
copy div "0977494042"
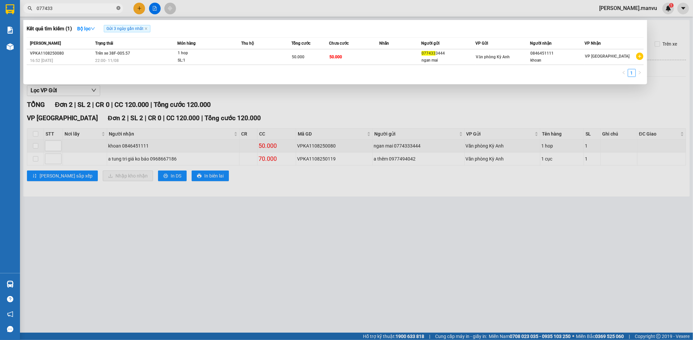
click at [118, 8] on icon "close-circle" at bounding box center [118, 8] width 4 height 4
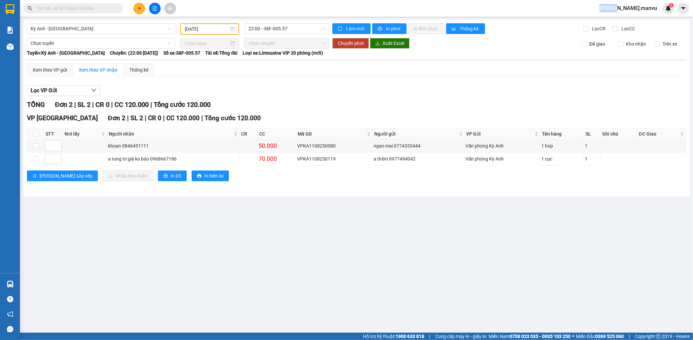
click at [117, 8] on span at bounding box center [118, 8] width 4 height 7
click at [108, 7] on input "text" at bounding box center [76, 8] width 79 height 7
paste input "0977494042"
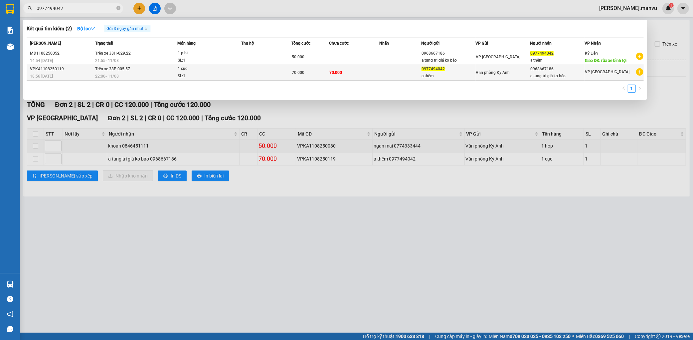
type input "0977494042"
click at [324, 73] on div "70.000" at bounding box center [310, 72] width 37 height 7
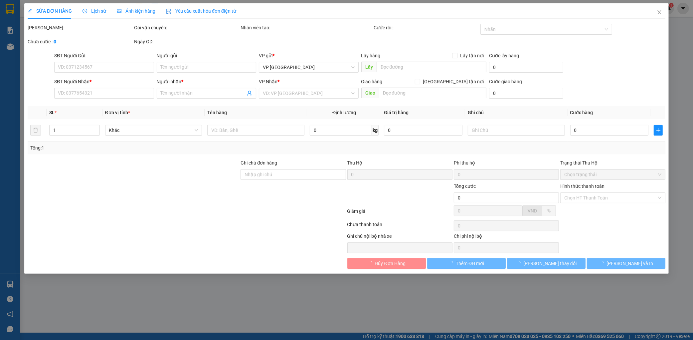
type input "0977494042"
type input "a thêm"
type input "0968667186"
type input "a tung tri giá ko báo"
type input "70.000"
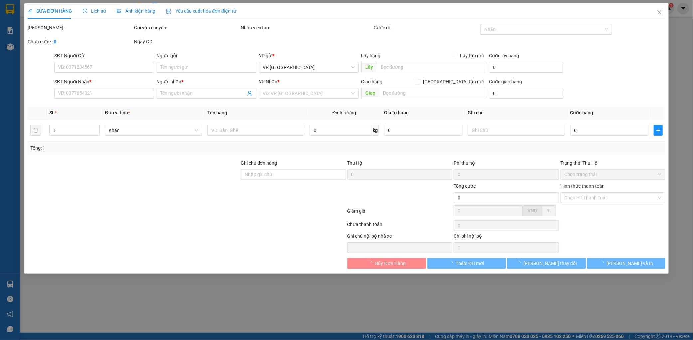
type input "70.000"
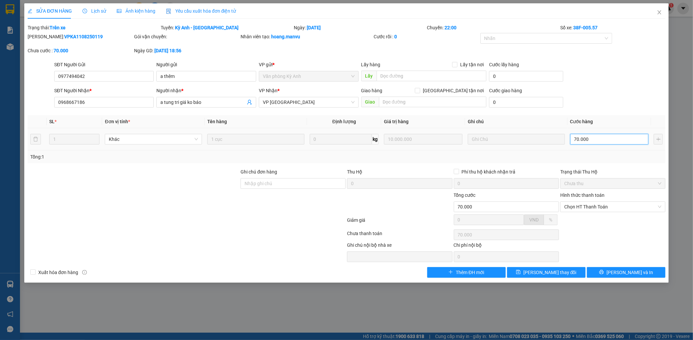
click at [604, 141] on input "70.000" at bounding box center [609, 139] width 79 height 11
type input "0"
type input "5"
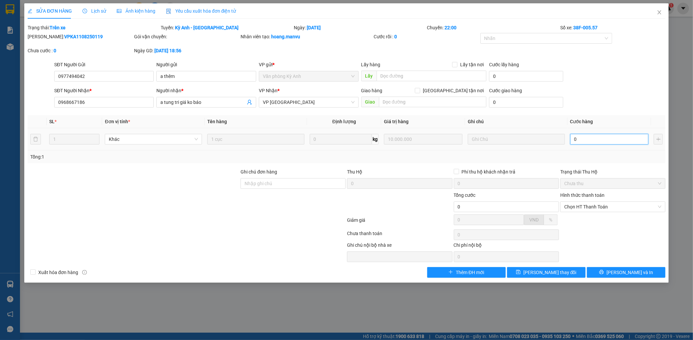
type input "5"
type input "005"
type input "50"
type input "0.050"
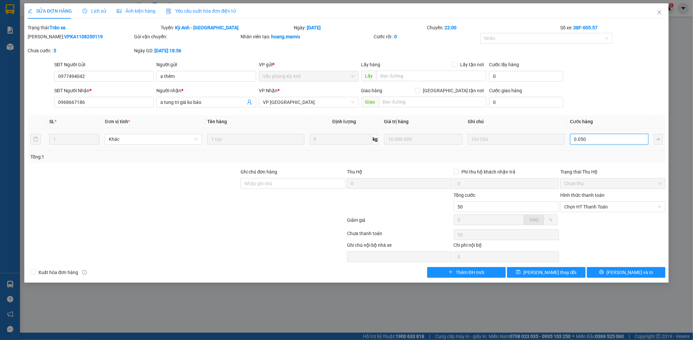
type input "500"
type input "00.500"
type input "5.000"
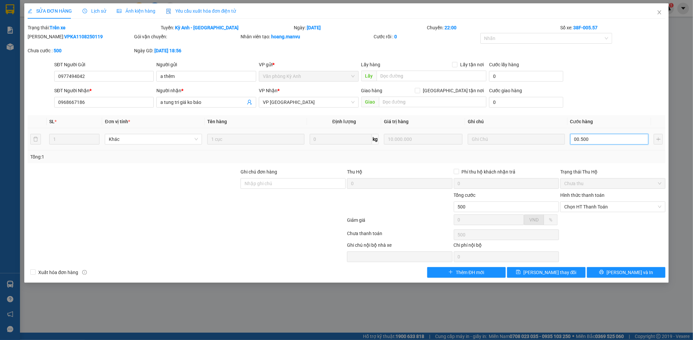
type input "0.005.000"
type input "50.000"
type input "0.050.000"
type input "50.000"
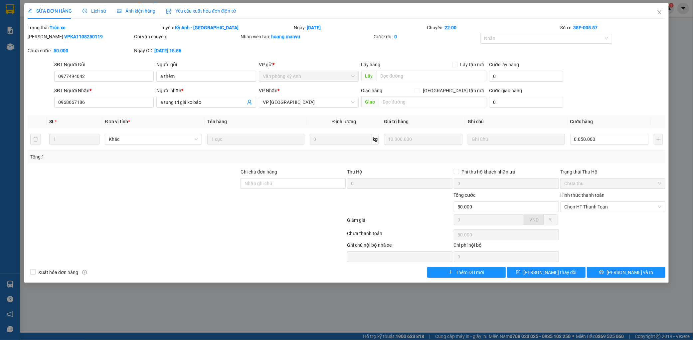
type input "50.000"
click at [611, 107] on div "SĐT Người Nhận * 0968667186 Người nhận * a tung tri giá ko báo VP Nhận * VP Mỹ …" at bounding box center [360, 98] width 614 height 23
click at [559, 269] on span "Lưu thay đổi" at bounding box center [549, 271] width 53 height 7
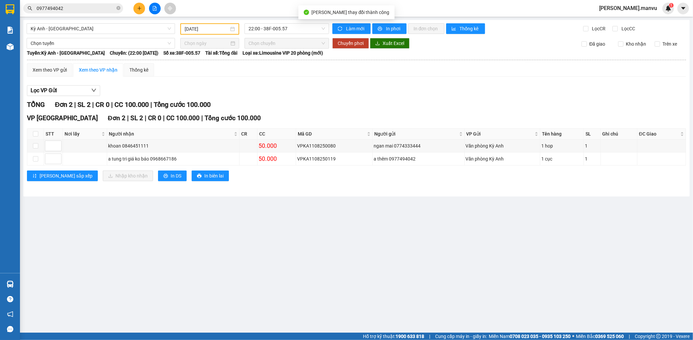
click at [39, 135] on th at bounding box center [35, 133] width 17 height 11
click at [32, 131] on th at bounding box center [35, 133] width 17 height 11
click at [33, 132] on input "checkbox" at bounding box center [35, 133] width 5 height 5
checkbox input "true"
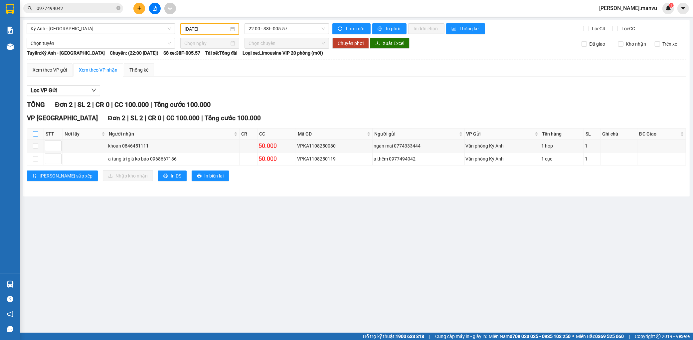
checkbox input "true"
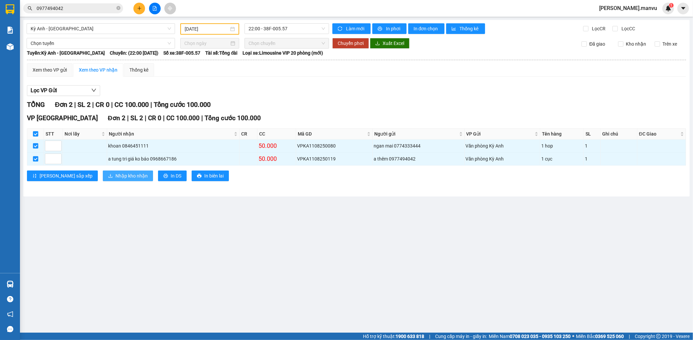
drag, startPoint x: 94, startPoint y: 177, endPoint x: 108, endPoint y: 174, distance: 13.6
click at [115, 177] on span "Nhập kho nhận" at bounding box center [131, 175] width 32 height 7
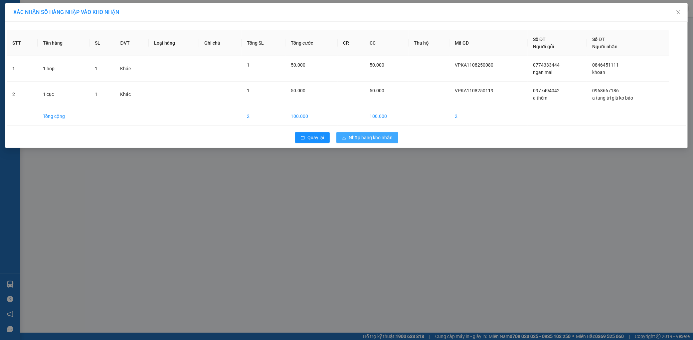
click at [383, 142] on button "Nhập hàng kho nhận" at bounding box center [367, 137] width 62 height 11
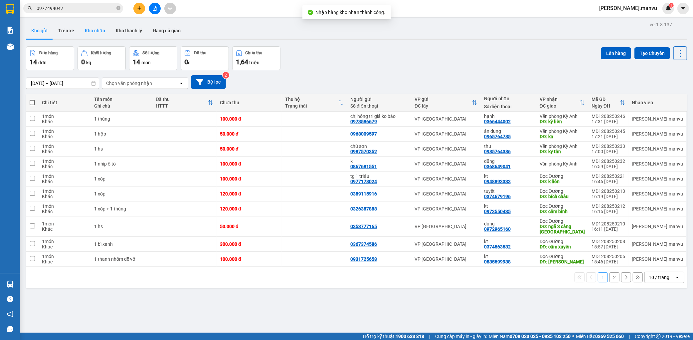
click at [100, 34] on button "Kho nhận" at bounding box center [95, 31] width 31 height 16
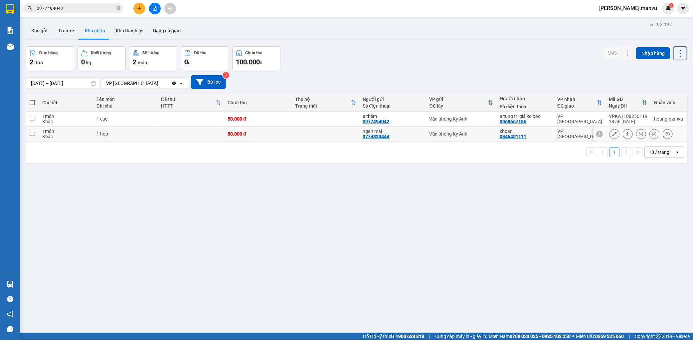
click at [610, 136] on button at bounding box center [614, 134] width 9 height 12
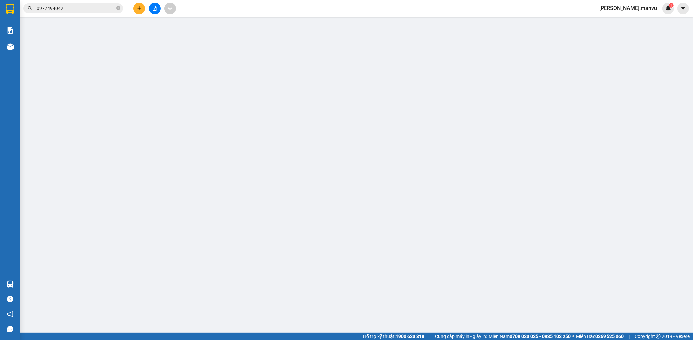
type input "0774333444"
type input "ngan mai"
type input "0846451111"
type input "khoan"
type input "50.000"
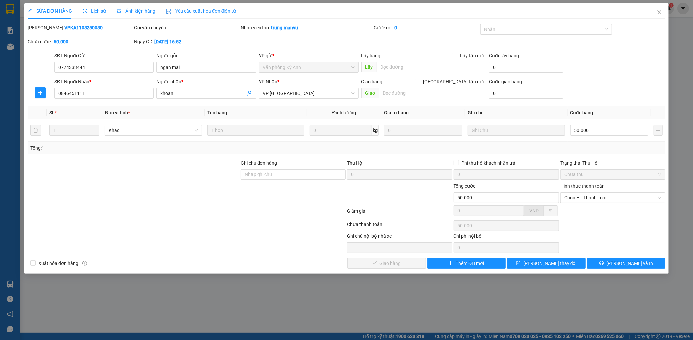
click at [599, 190] on div "Hình thức thanh toán" at bounding box center [612, 187] width 105 height 10
click at [597, 196] on span "Chọn HT Thanh Toán" at bounding box center [612, 198] width 97 height 10
click at [588, 208] on div "Tại văn phòng" at bounding box center [612, 210] width 97 height 7
type input "0"
click at [401, 261] on span "Lưu và Giao hàng" at bounding box center [392, 263] width 64 height 7
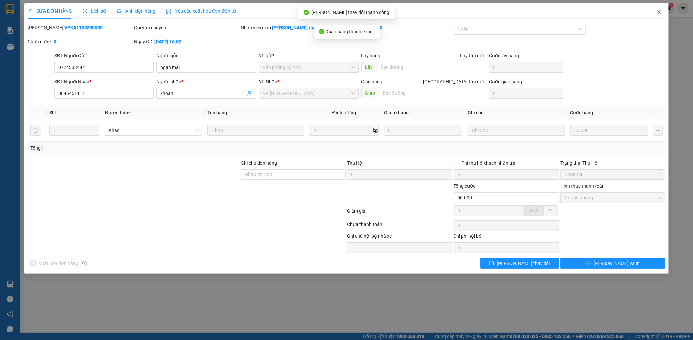
click at [660, 15] on span "Close" at bounding box center [659, 12] width 19 height 19
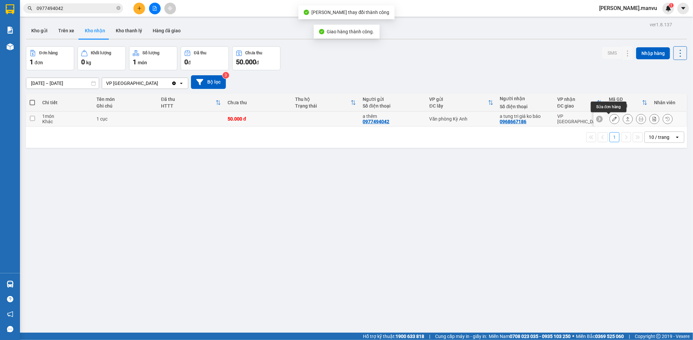
click at [611, 120] on button at bounding box center [614, 119] width 9 height 12
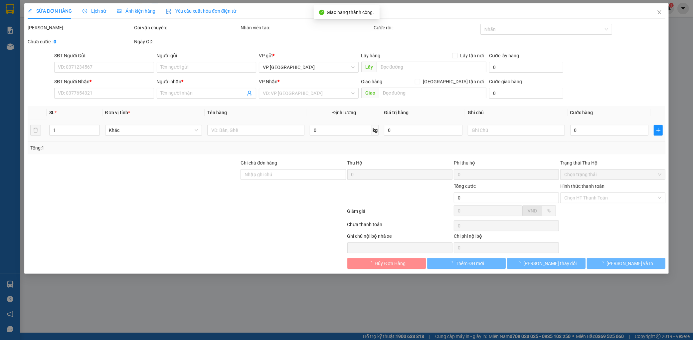
type input "0977494042"
type input "a thêm"
type input "0968667186"
type input "a tung tri giá ko báo"
type input "50.000"
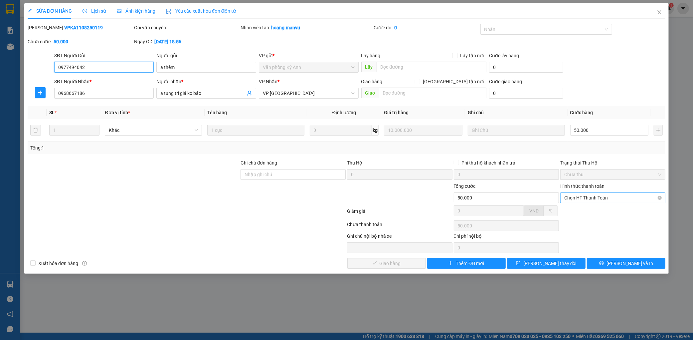
click at [598, 201] on span "Chọn HT Thanh Toán" at bounding box center [612, 198] width 97 height 10
click at [587, 208] on div "Tại văn phòng" at bounding box center [612, 210] width 97 height 7
type input "0"
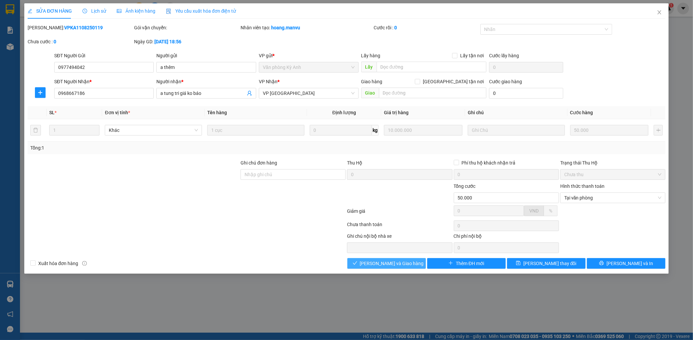
click at [403, 264] on span "Lưu và Giao hàng" at bounding box center [392, 263] width 64 height 7
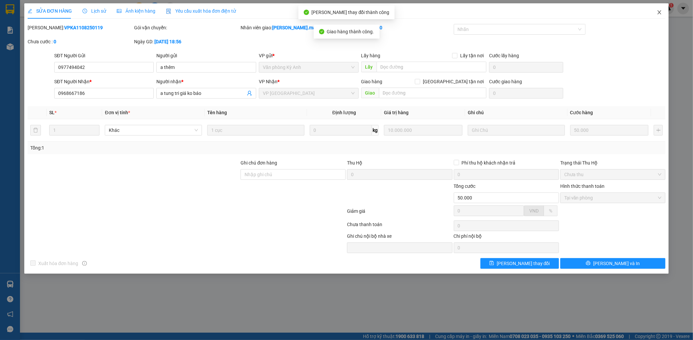
click at [661, 11] on icon "close" at bounding box center [659, 12] width 5 height 5
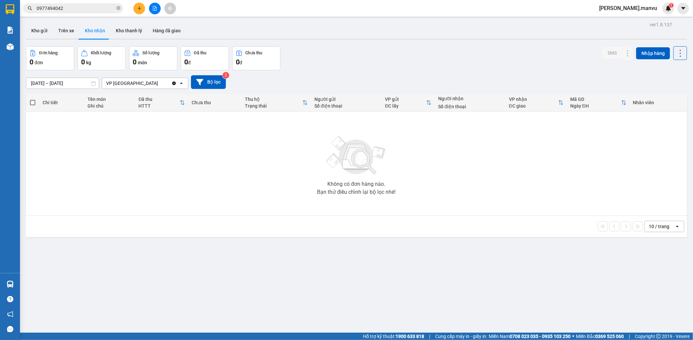
click at [141, 10] on icon "plus" at bounding box center [139, 8] width 5 height 5
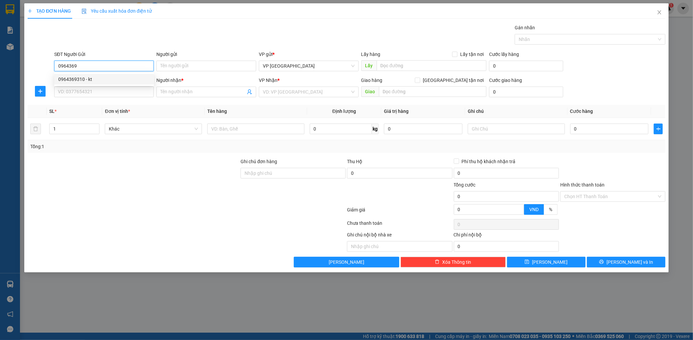
click at [99, 79] on div "0964369310 - kt" at bounding box center [104, 79] width 92 height 7
type input "0964369310"
type input "kt"
type input "0964369310"
click at [97, 90] on input "SĐT Người Nhận *" at bounding box center [104, 92] width 100 height 11
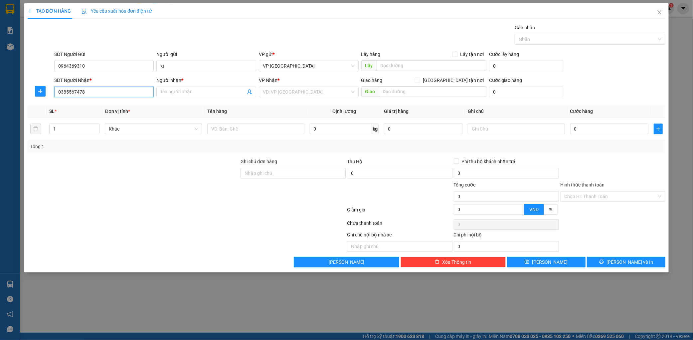
type input "0385567478"
click at [183, 85] on div "Người nhận *" at bounding box center [206, 82] width 100 height 10
click at [180, 93] on input "Người nhận *" at bounding box center [202, 91] width 85 height 7
type input "kt"
click at [298, 86] on div "VP Nhận *" at bounding box center [309, 82] width 100 height 10
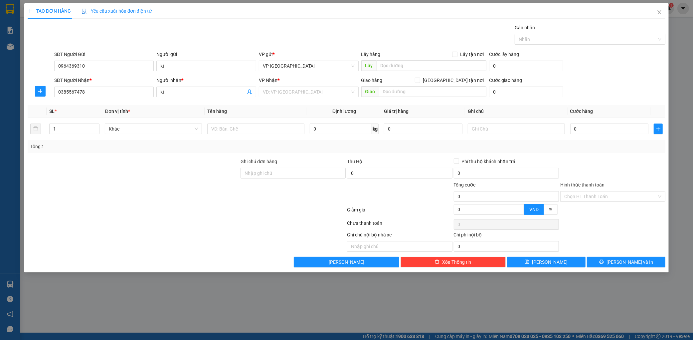
click at [299, 97] on div "VP Nhận * VD: VP Sài Gòn" at bounding box center [309, 88] width 100 height 23
click at [304, 92] on input "search" at bounding box center [306, 92] width 87 height 10
click at [285, 124] on div "Dọc Đường" at bounding box center [309, 126] width 92 height 7
click at [392, 95] on input "text" at bounding box center [432, 91] width 107 height 11
type input "ky dồng"
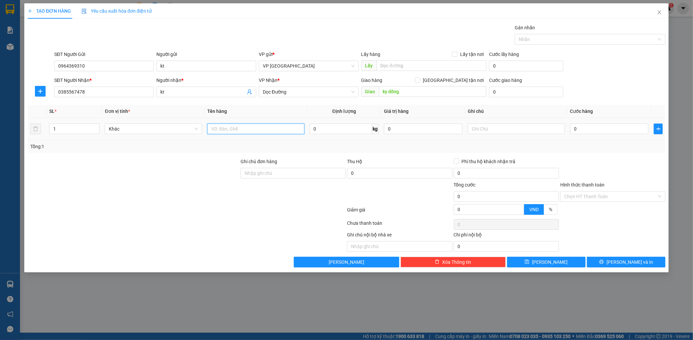
click at [267, 127] on input "text" at bounding box center [255, 128] width 97 height 11
type input "1 thùng"
click at [587, 128] on input "0" at bounding box center [609, 128] width 79 height 11
type input "005"
type input "5"
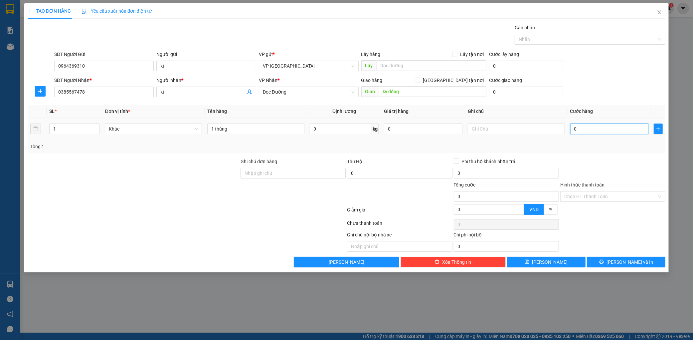
type input "5"
type input "0.050"
type input "50"
type input "00.500"
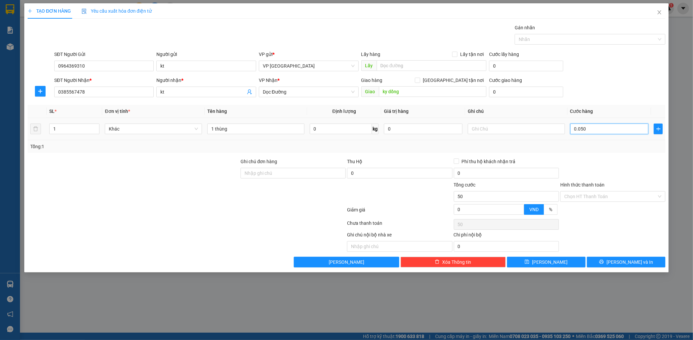
type input "500"
type input "0.005.000"
type input "5.000"
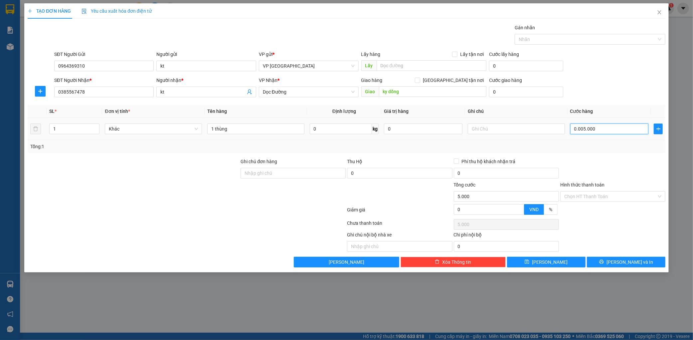
type input "000.050.000"
type input "50.000"
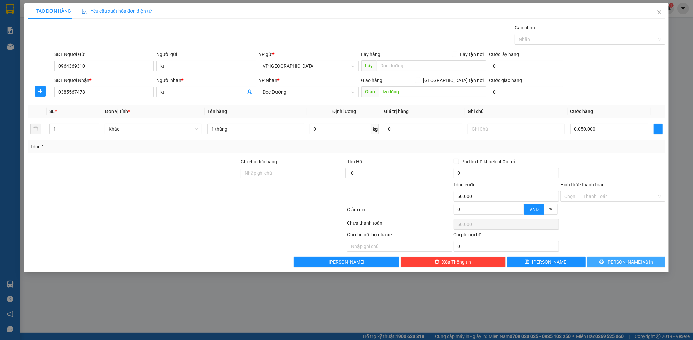
type input "50.000"
click at [634, 265] on span "Lưu và In" at bounding box center [630, 261] width 47 height 7
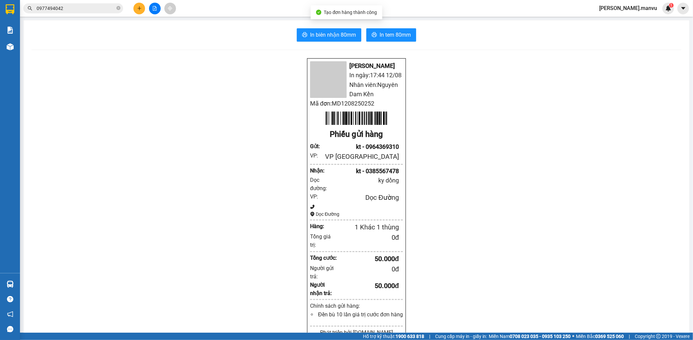
click at [308, 22] on div "In biên nhận 80mm In tem 80mm Mận Vũ In ngày: 17:44 12/08 Nhân viên: Nguyên Dam…" at bounding box center [357, 267] width 666 height 495
click at [308, 29] on button "In biên nhận 80mm" at bounding box center [329, 34] width 65 height 13
click at [401, 36] on span "In tem 80mm" at bounding box center [395, 35] width 31 height 8
